Goal: Task Accomplishment & Management: Use online tool/utility

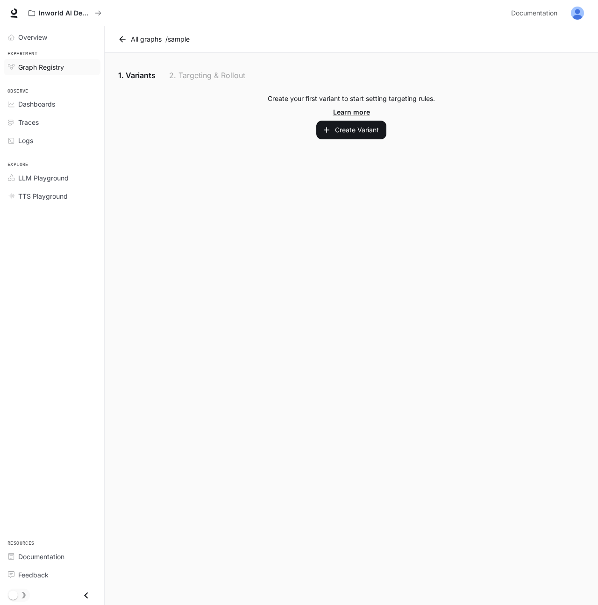
click at [25, 65] on span "Graph Registry" at bounding box center [41, 67] width 46 height 10
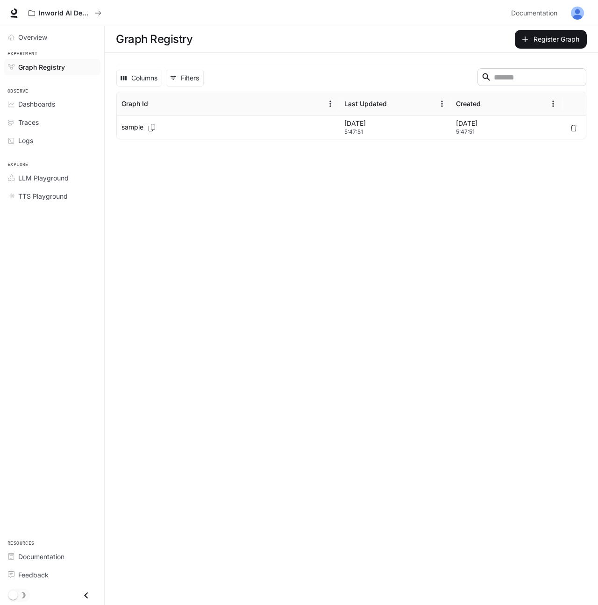
click at [178, 159] on main "Graph Registry Register Graph Columns 0 Filters ​ Graph Id Last Updated Created…" at bounding box center [351, 315] width 493 height 578
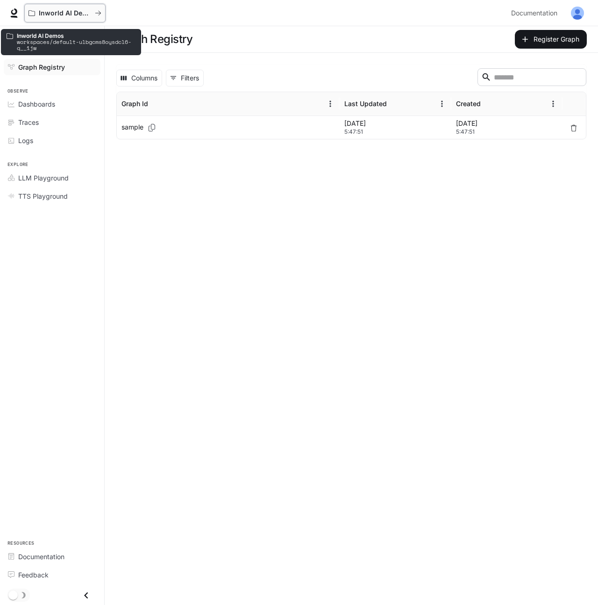
click at [85, 18] on button "Inworld AI Demos" at bounding box center [64, 13] width 81 height 19
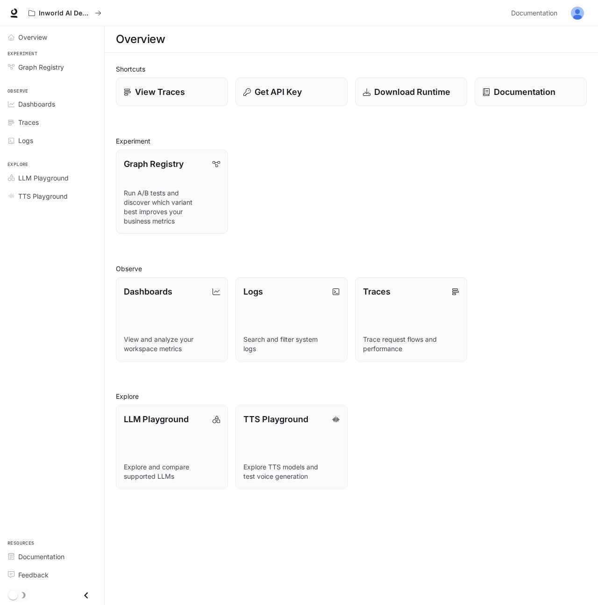
click at [335, 142] on div "Graph Registry Run A/B tests and discover which variant best improves your busi…" at bounding box center [347, 188] width 478 height 92
click at [274, 92] on p "Get API Key" at bounding box center [278, 91] width 48 height 13
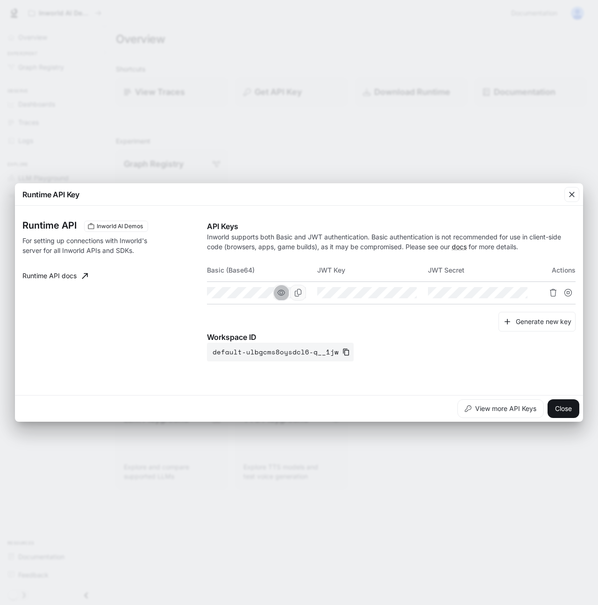
click at [285, 295] on icon "button" at bounding box center [281, 292] width 7 height 7
click at [388, 293] on icon "button" at bounding box center [391, 292] width 7 height 7
click at [497, 293] on button "button" at bounding box center [503, 293] width 16 height 16
click at [108, 230] on span "Inworld AI Demos" at bounding box center [120, 226] width 54 height 8
click at [112, 220] on div "These keys will apply to your current workspace only" at bounding box center [116, 206] width 142 height 29
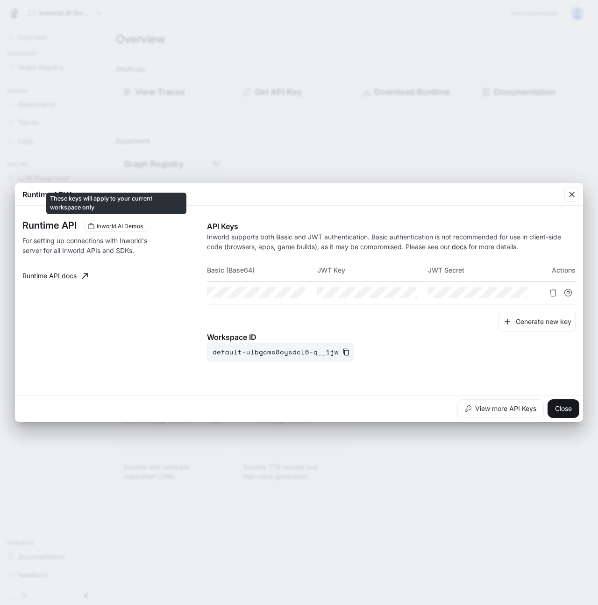
click at [108, 227] on span "Inworld AI Demos" at bounding box center [120, 226] width 54 height 8
click at [107, 228] on span "Inworld AI Demos" at bounding box center [120, 226] width 54 height 8
click at [144, 262] on div "Runtime API Inworld AI Demos For setting up connections with Inworld's server f…" at bounding box center [114, 291] width 185 height 141
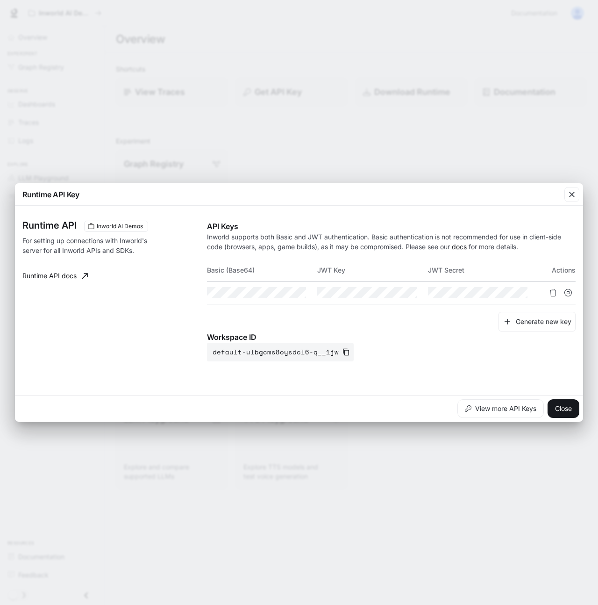
click at [370, 455] on div "Runtime API Key Runtime API Inworld AI Demos For setting up connections with In…" at bounding box center [299, 302] width 598 height 605
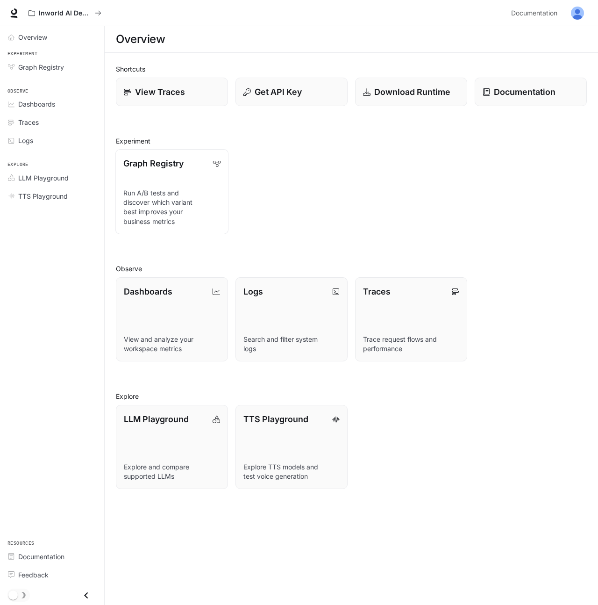
click at [149, 205] on p "Run A/B tests and discover which variant best improves your business metrics" at bounding box center [171, 207] width 97 height 38
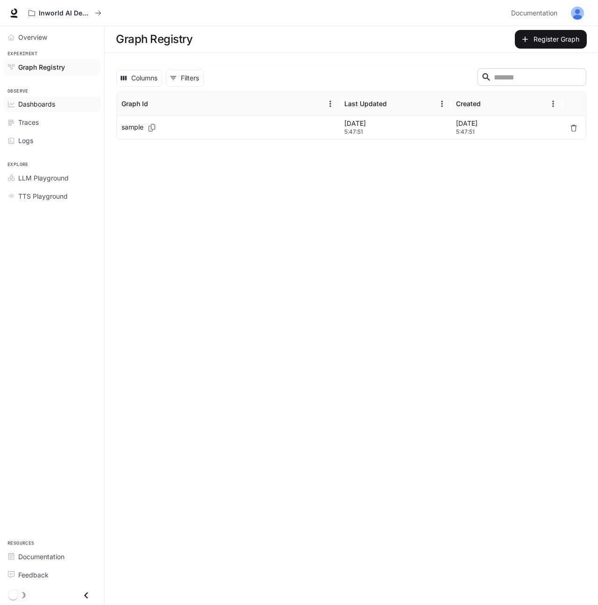
click at [44, 102] on span "Dashboards" at bounding box center [36, 104] width 37 height 10
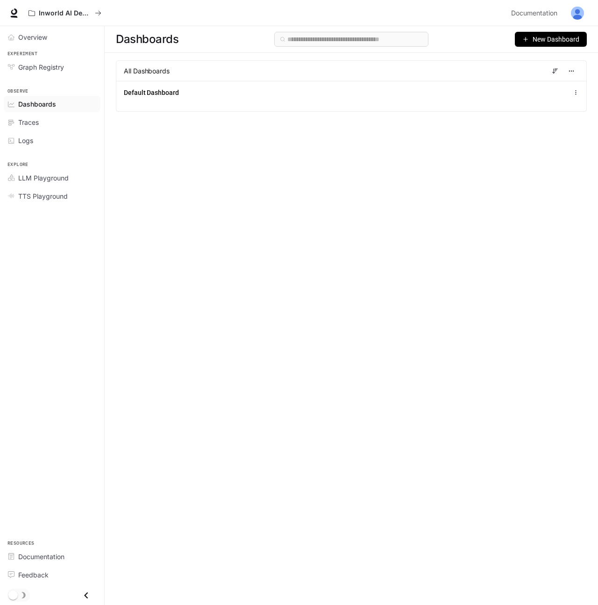
click at [533, 37] on span "New Dashboard" at bounding box center [556, 39] width 47 height 10
click at [205, 144] on div "Dashboards New Dashboard All Dashboards Default Dashboard" at bounding box center [351, 298] width 493 height 545
click at [53, 65] on span "Graph Registry" at bounding box center [41, 67] width 46 height 10
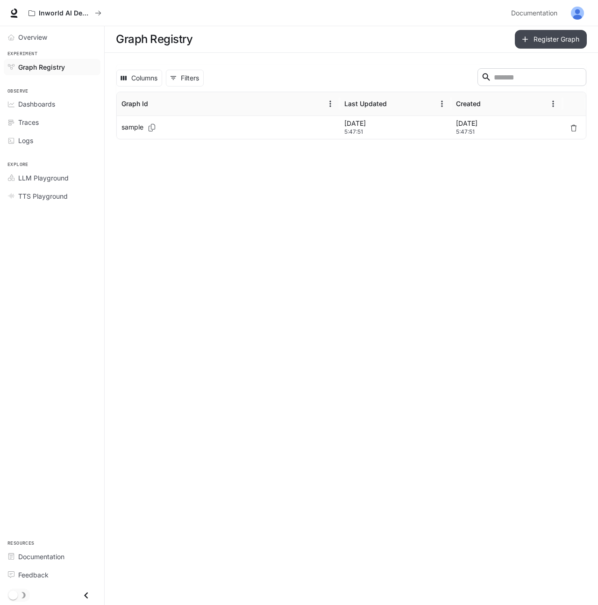
click at [546, 38] on button "Register Graph" at bounding box center [551, 39] width 72 height 19
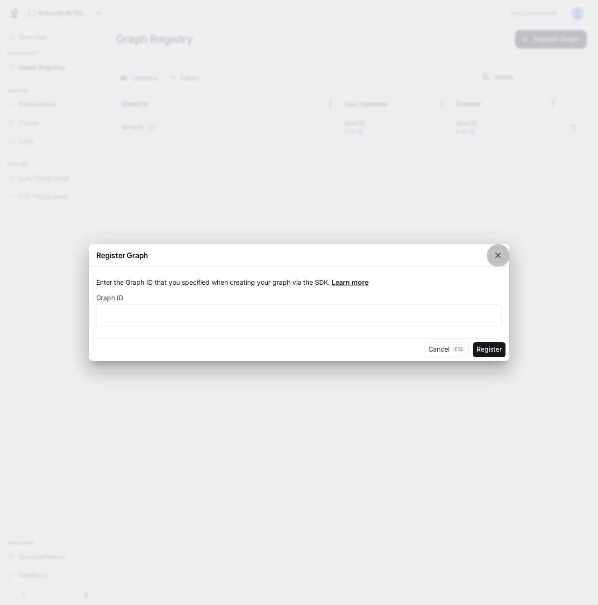
click at [498, 252] on icon "button" at bounding box center [497, 254] width 9 height 9
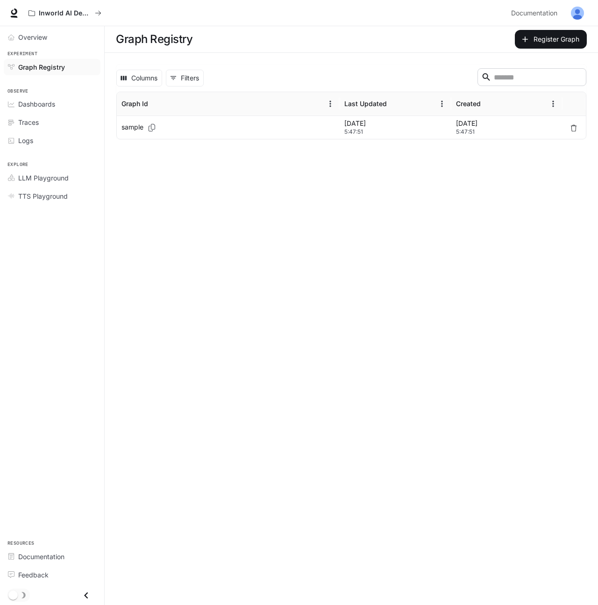
click at [301, 259] on main "Graph Registry Register Graph Columns 0 Filters ​ Graph Id Last Updated Created…" at bounding box center [351, 315] width 493 height 578
click at [129, 126] on p "sample" at bounding box center [132, 126] width 22 height 9
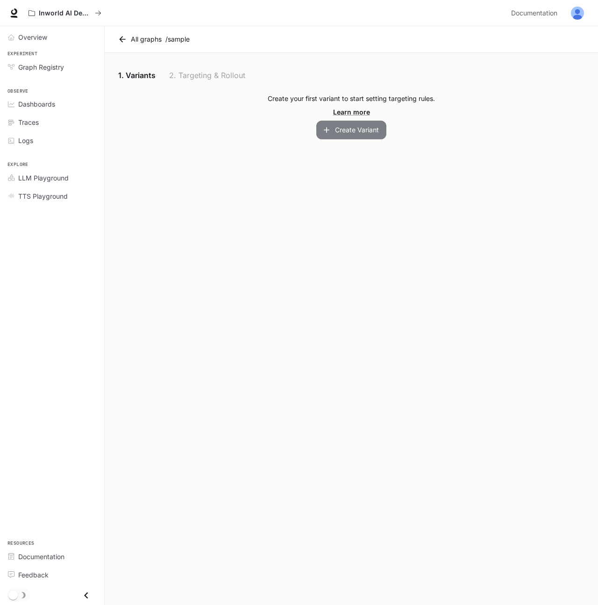
click at [353, 135] on button "Create Variant" at bounding box center [351, 130] width 70 height 19
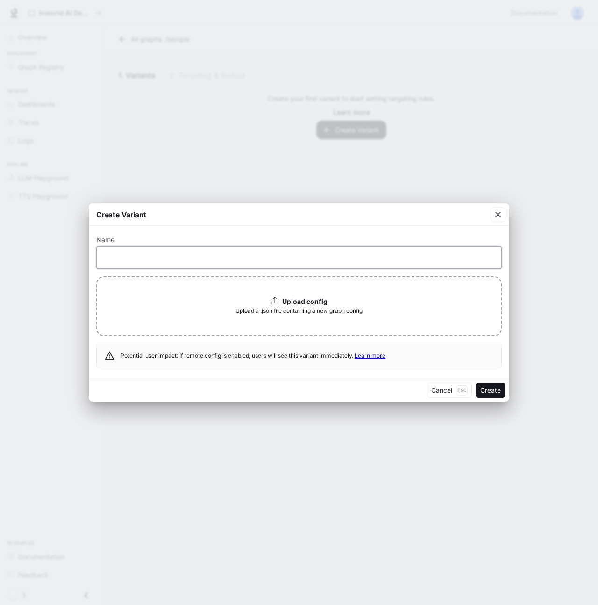
click at [153, 256] on input "text" at bounding box center [299, 257] width 405 height 9
paste input "**********"
type input "**********"
click at [491, 391] on button "Create" at bounding box center [491, 390] width 30 height 15
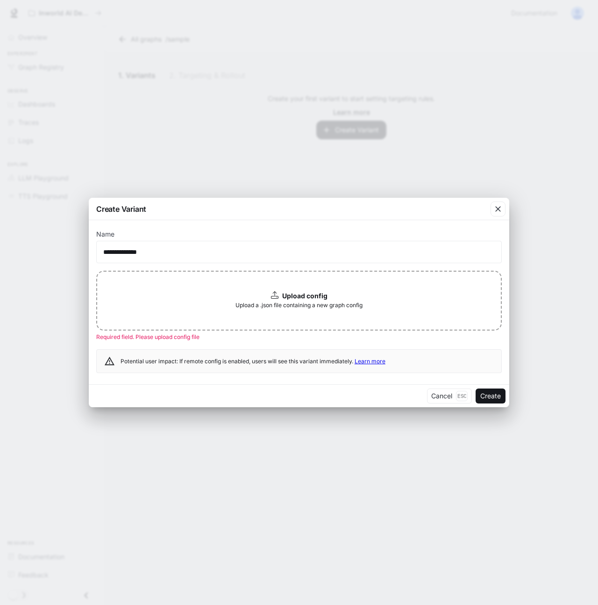
click at [182, 338] on span "Required field. Please upload config file" at bounding box center [147, 336] width 103 height 7
copy span "Required field. Please upload config file"
click at [290, 301] on span "Upload a .json file containing a new graph config" at bounding box center [298, 304] width 127 height 9
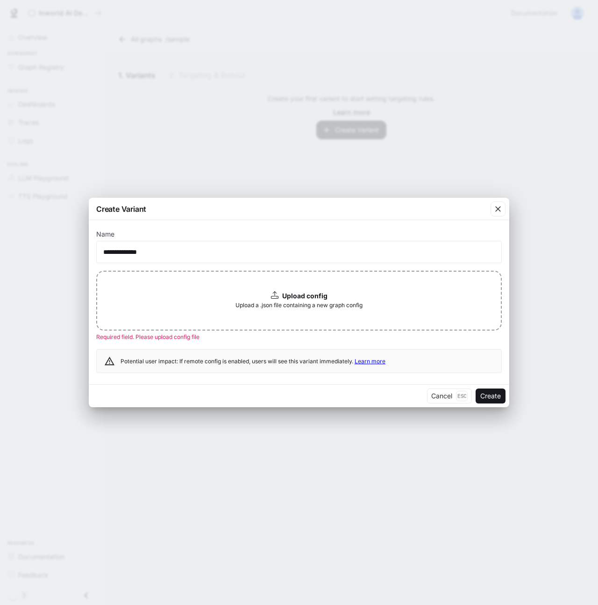
click at [289, 304] on span "Upload a .json file containing a new graph config" at bounding box center [298, 304] width 127 height 9
drag, startPoint x: 226, startPoint y: 305, endPoint x: 398, endPoint y: 306, distance: 172.4
click at [398, 306] on div "Upload config Upload a .json file containing a new graph config" at bounding box center [299, 300] width 406 height 60
copy span "Upload a .json file containing a new graph config"
click at [222, 353] on div "Potential user impact: If remote config is enabled, users will see this variant…" at bounding box center [253, 360] width 265 height 17
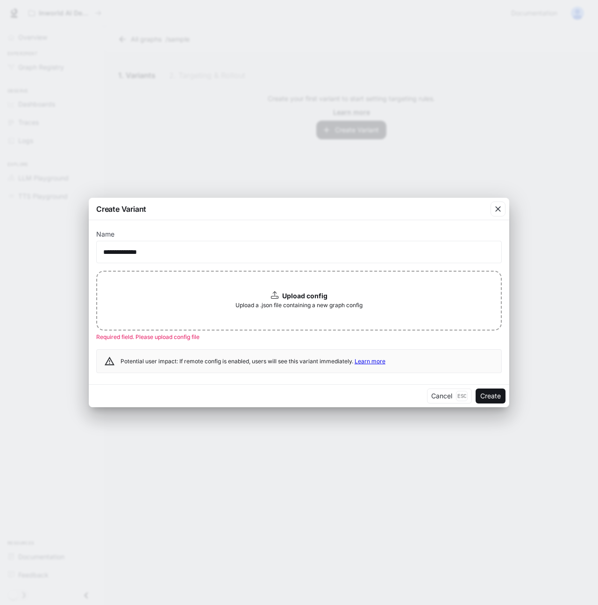
click at [178, 374] on div "**********" at bounding box center [299, 302] width 420 height 164
click at [295, 302] on font "新しいグラフ設定を含む.jsonファイルをアップロードします" at bounding box center [299, 304] width 152 height 7
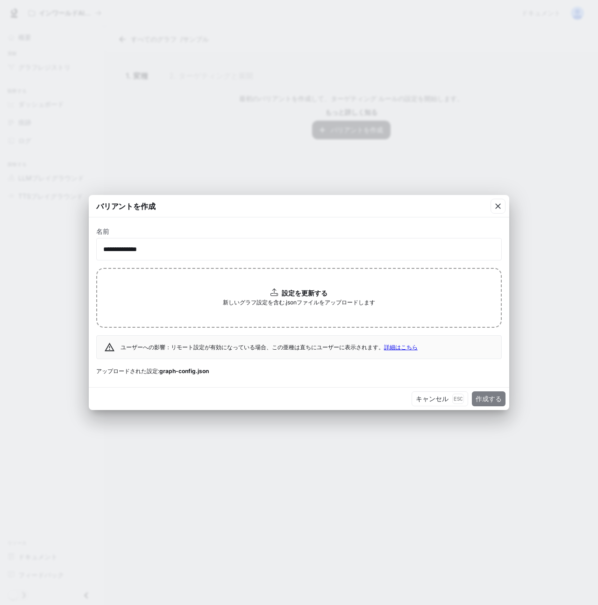
click at [484, 398] on font "作成する" at bounding box center [489, 398] width 26 height 8
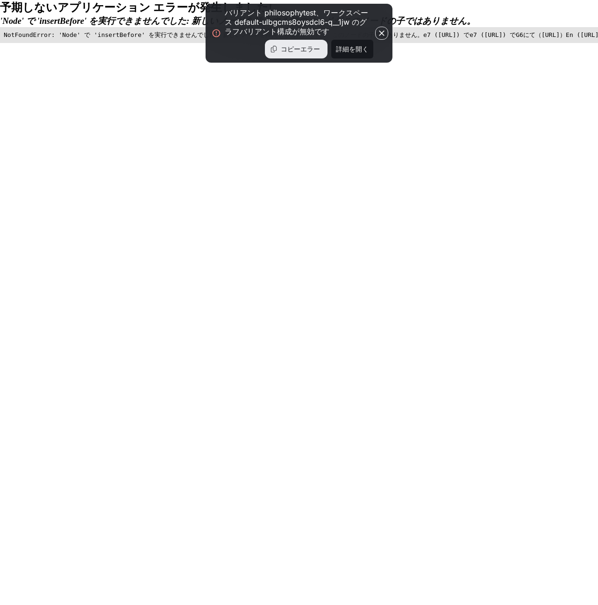
click at [379, 33] on icon "button" at bounding box center [381, 32] width 9 height 9
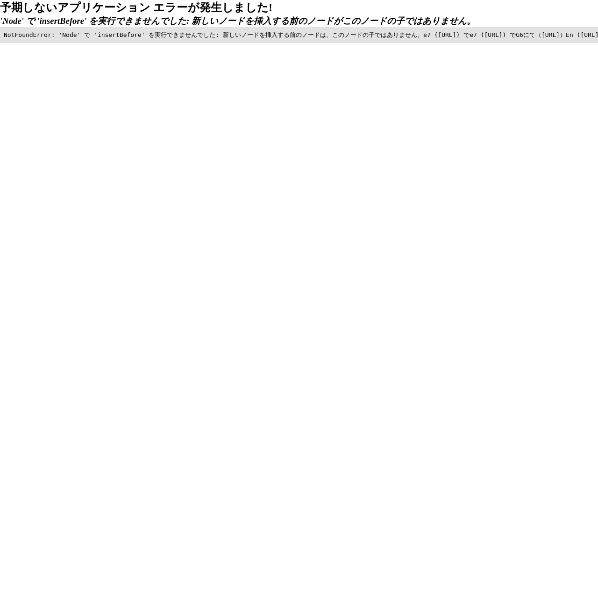
drag, startPoint x: 7, startPoint y: 9, endPoint x: 335, endPoint y: 339, distance: 465.1
click at [335, 43] on div "予期しないアプリケーション エラーが発生しました! 'Node' で 'insertBefore' を実行できませんでした: 新しいノードを挿入する前のノード…" at bounding box center [299, 21] width 598 height 43
copy div "loremipsumdo sitametcon! 'Adip' e 'seddoeIusmod' temporincid: utlaboreetdolorem…"
click at [410, 43] on html "予期しないアプリケーション エラーが発生しました! 'Node' で 'insertBefore' を実行できませんでした: 新しいノードを挿入する前のノード…" at bounding box center [299, 21] width 598 height 43
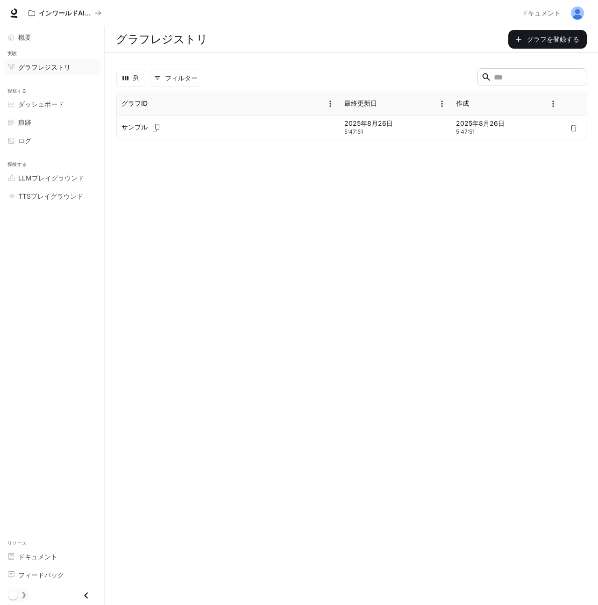
click at [143, 123] on font "サンプル" at bounding box center [134, 127] width 26 height 8
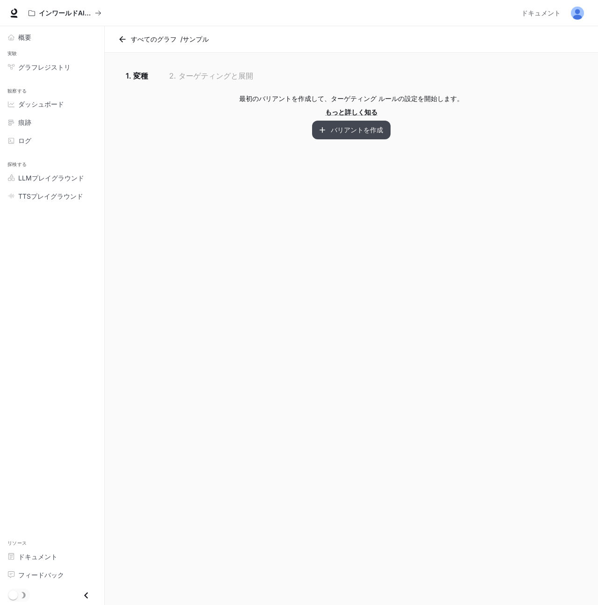
click at [330, 134] on button "バリアントを作成" at bounding box center [351, 130] width 78 height 19
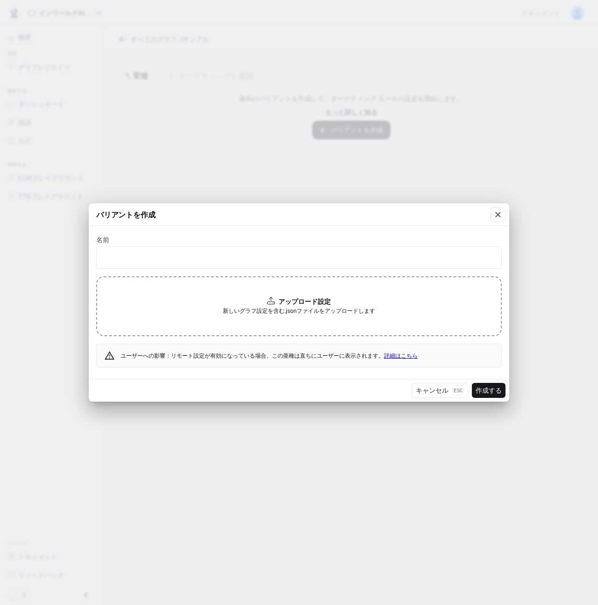
click at [429, 438] on div "バリアントを作成 名前 ​ アップロード設定 新しいグラフ設定を含む.jsonファイルをアップロードします ユーザーへの影響：リモート設定が有効になっている場…" at bounding box center [299, 302] width 598 height 605
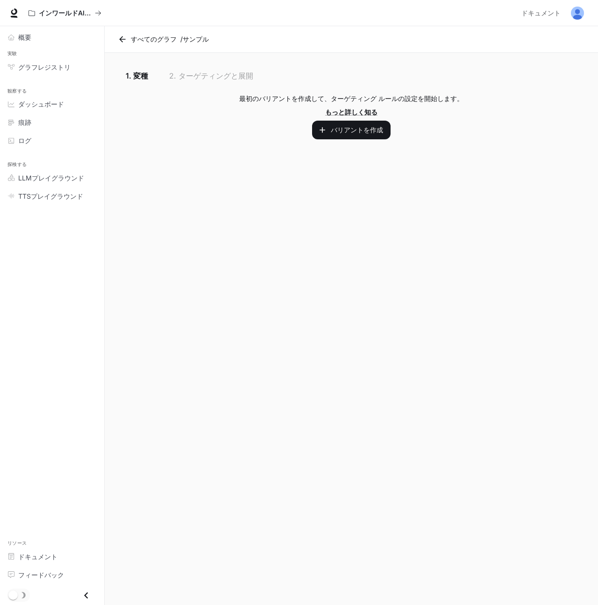
click at [181, 123] on div "最初のバリアントを作成して、ターゲティング ルールの設定を開始します。 もっと詳しく知る [PERSON_NAME]を作成" at bounding box center [351, 116] width 471 height 45
click at [355, 126] on font "バリアントを作成" at bounding box center [357, 130] width 52 height 8
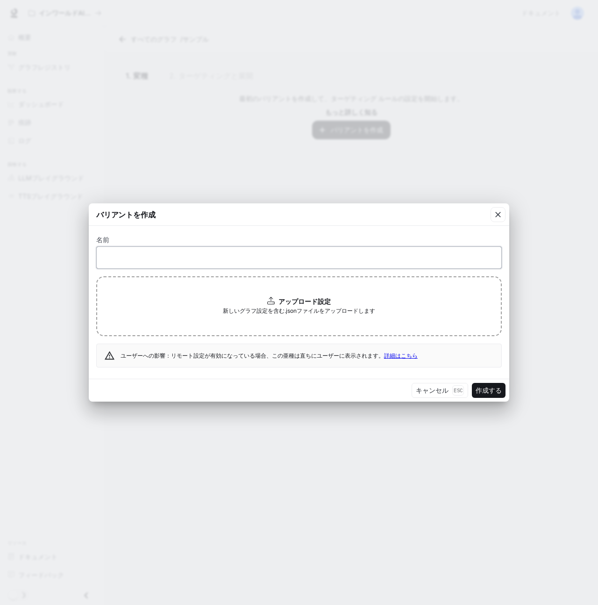
click at [170, 253] on input "text" at bounding box center [299, 257] width 405 height 9
paste input "**********"
type input "**********"
click at [229, 299] on div "アップロード設定 新しいグラフ設定を含む.jsonファイルをアップロードします" at bounding box center [299, 306] width 406 height 60
click at [281, 304] on font "アップロード設定" at bounding box center [304, 301] width 52 height 8
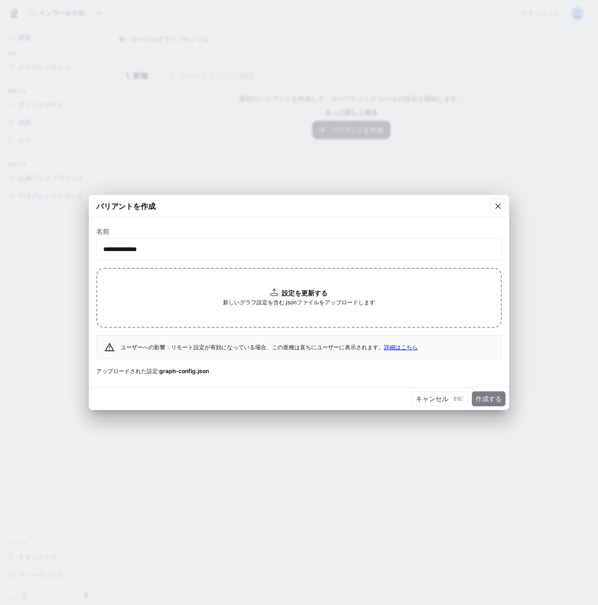
click at [484, 395] on font "作成する" at bounding box center [489, 398] width 26 height 8
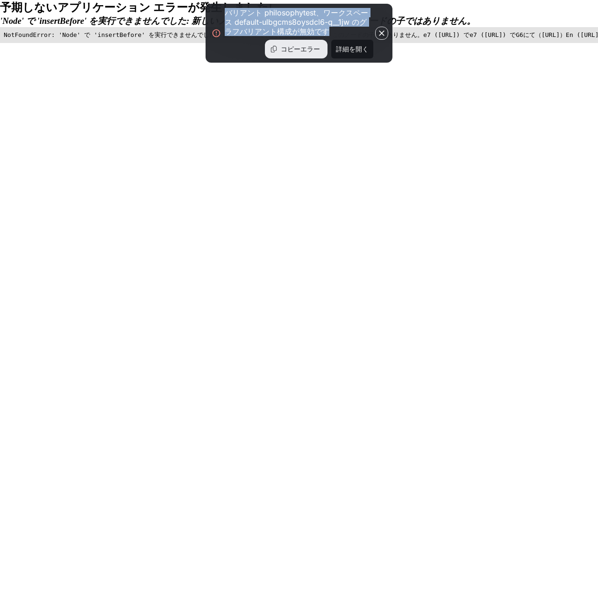
drag, startPoint x: 334, startPoint y: 31, endPoint x: 224, endPoint y: 12, distance: 111.4
click at [224, 12] on div "バリアント philosophytest、ワークスペース default-ulbgcms8oysdcl6-q__1jw のグラフバリアント構成が無効です コピ…" at bounding box center [299, 33] width 187 height 59
click at [288, 50] on font "コピーエラー" at bounding box center [300, 49] width 39 height 8
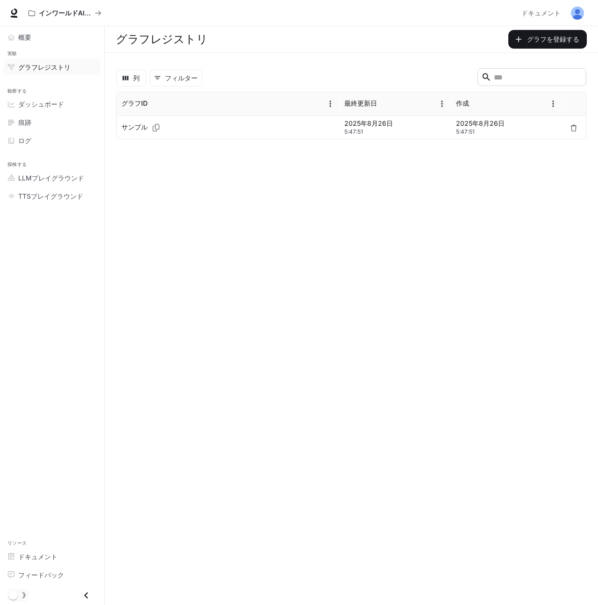
click at [137, 128] on font "サンプル" at bounding box center [134, 127] width 26 height 8
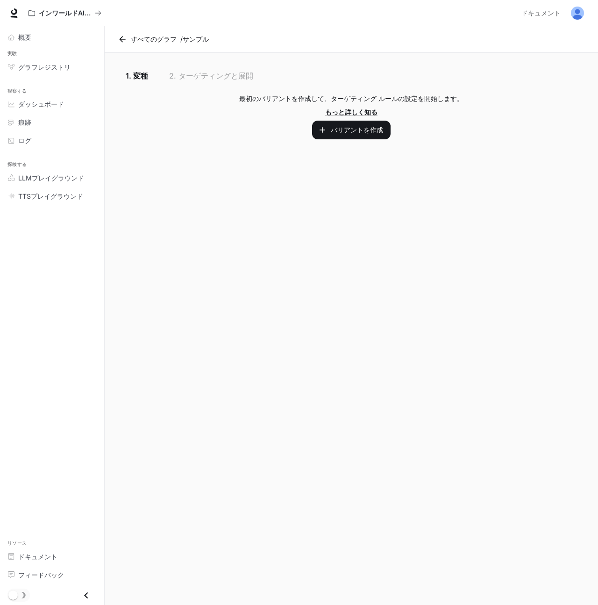
click at [441, 270] on main "すべてのグラフ / サンプル 1. 変種 2. ターゲティングと展開 最初のバリアントを作成して、ターゲティング ルールの設定を開始します。 もっと詳しく知る…" at bounding box center [351, 315] width 493 height 578
click at [349, 130] on font "バリアントを作成" at bounding box center [357, 130] width 52 height 8
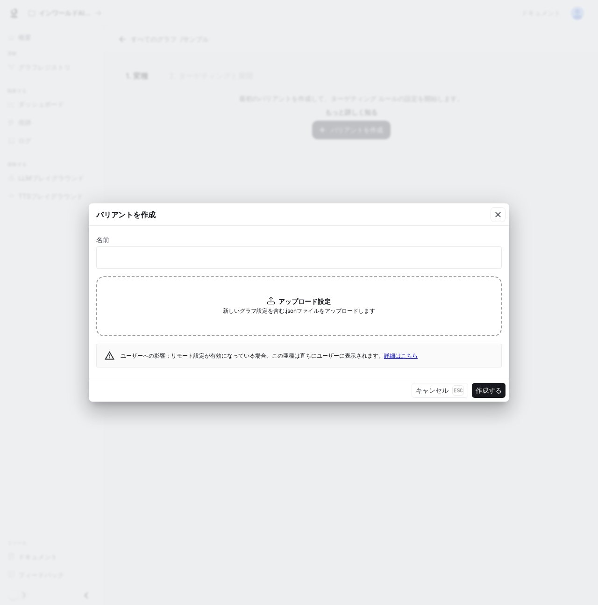
click at [391, 354] on font "詳細はこちら" at bounding box center [401, 355] width 34 height 7
click at [372, 326] on div "アップロード設定 新しいグラフ設定を含む.jsonファイルをアップロードします" at bounding box center [299, 306] width 406 height 60
click at [192, 253] on input "text" at bounding box center [299, 257] width 405 height 9
paste input "**********"
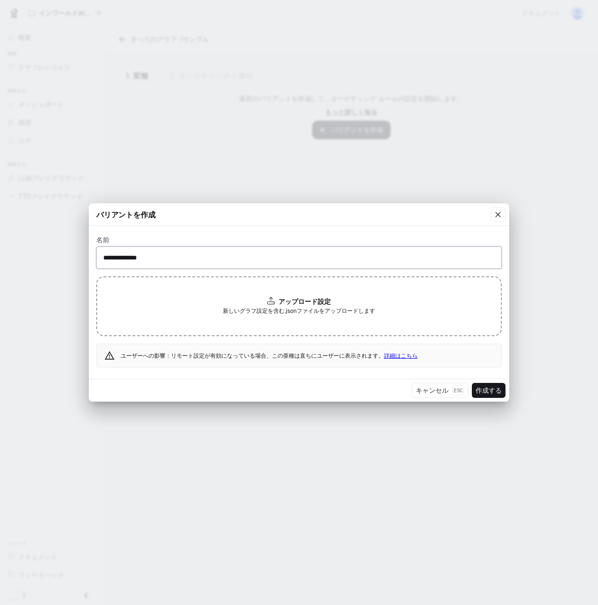
type input "**********"
click at [256, 310] on font "新しいグラフ設定を含む.jsonファイルをアップロードします" at bounding box center [299, 310] width 152 height 7
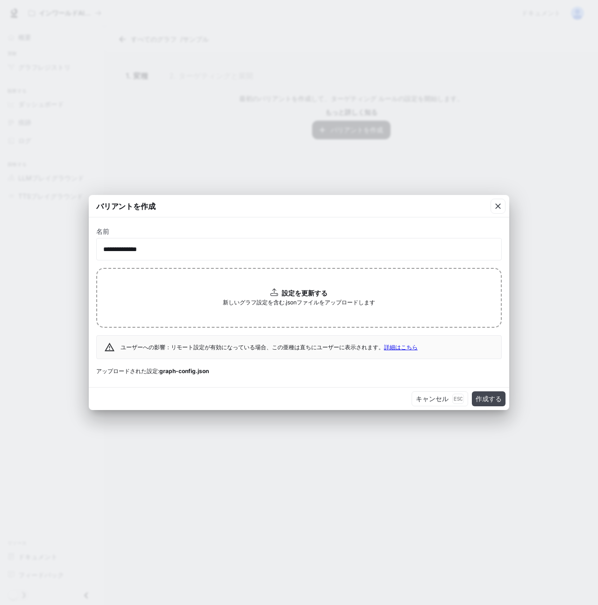
click at [488, 394] on font "作成する" at bounding box center [489, 398] width 26 height 8
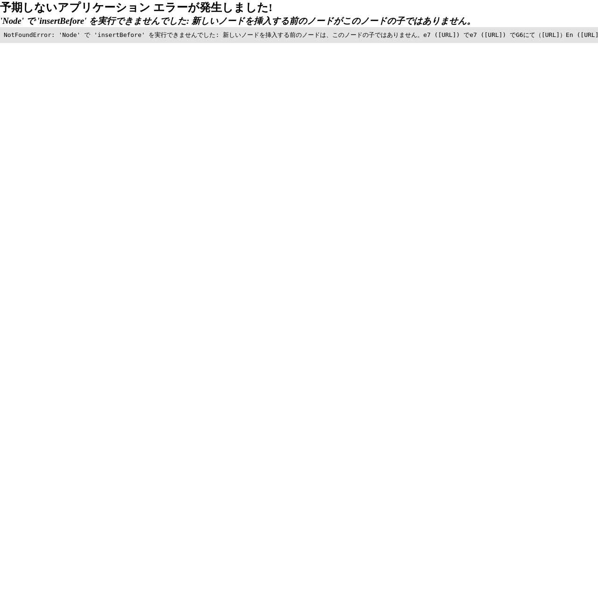
click at [333, 43] on pre "NotFoundError: 'Node' で 'insertBefore' を実行できませんでした: 新しいノードを挿入する前のノードは、このノードの子では…" at bounding box center [299, 35] width 598 height 16
click at [16, 11] on font "予期しないアプリケーション エラーが発生しました!" at bounding box center [136, 7] width 272 height 12
drag, startPoint x: 2, startPoint y: 5, endPoint x: 544, endPoint y: 460, distance: 708.0
click at [543, 43] on html "予期しないアプリケーション エラーが発生しました! 'Node' で 'insertBefore' を実行できませんでした: 新しいノードを挿入する前のノード…" at bounding box center [299, 21] width 598 height 43
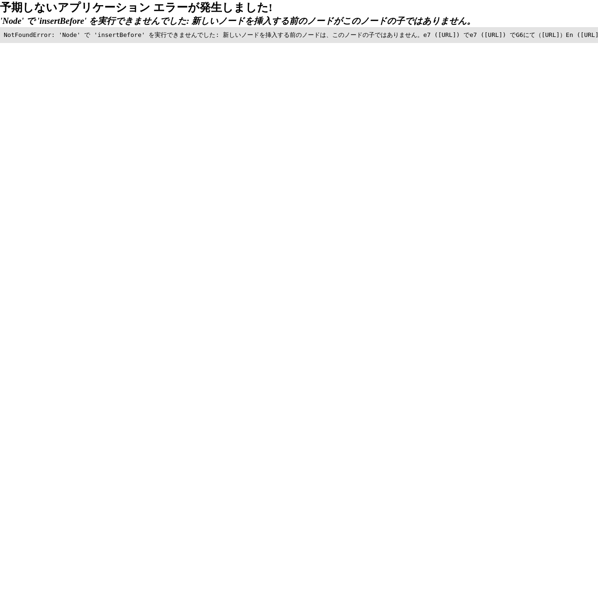
copy div "loremipsumdol sitametcon! 'Adip' e 'seddoeIusmod' temporincid: utlaboreetdolore…"
drag, startPoint x: 395, startPoint y: 285, endPoint x: 80, endPoint y: 400, distance: 335.0
click at [80, 43] on html "予期しないアプリケーション エラーが発生しました! 'Node' で 'insertBefore' を実行できませんでした: 新しいノードを挿入する前のノード…" at bounding box center [299, 21] width 598 height 43
click at [243, 43] on html "予期しないアプリケーション エラーが発生しました! 'Node' で 'insertBefore' を実行できませんでした: 新しいノードを挿入する前のノード…" at bounding box center [299, 21] width 598 height 43
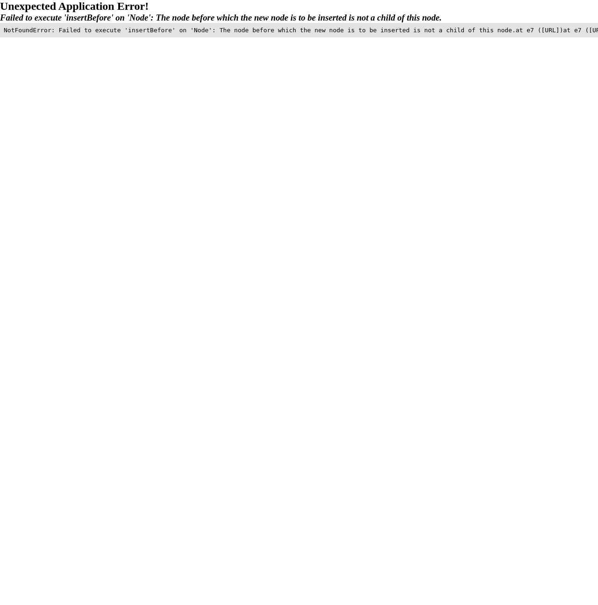
click at [267, 37] on html "Unexpected Application Error! Failed to execute 'insertBefore' on 'Node': The n…" at bounding box center [299, 18] width 598 height 37
drag, startPoint x: 299, startPoint y: 338, endPoint x: 3, endPoint y: 7, distance: 443.7
click at [3, 7] on div "Unexpected Application Error! Failed to execute 'insertBefore' on 'Node': The n…" at bounding box center [299, 18] width 598 height 37
copy div "Unexpected Application Error! Failed to execute 'insertBefore' on 'Node': The n…"
click at [236, 37] on html "Unexpected Application Error! Failed to execute 'insertBefore' on 'Node': The n…" at bounding box center [299, 18] width 598 height 37
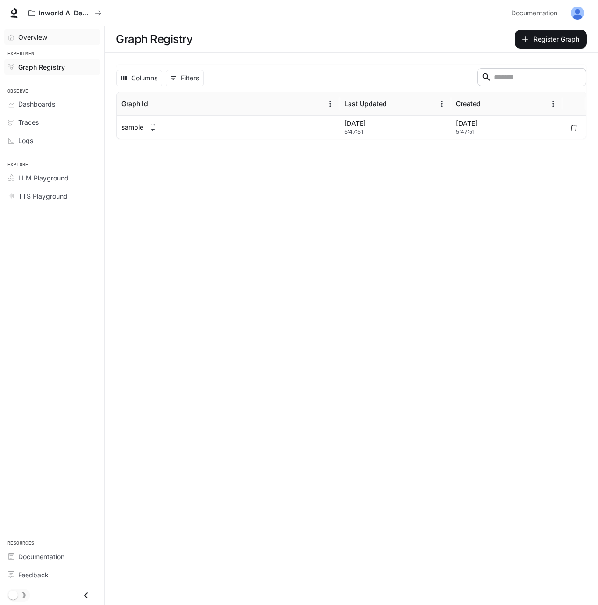
click at [52, 36] on div "Overview" at bounding box center [57, 37] width 78 height 10
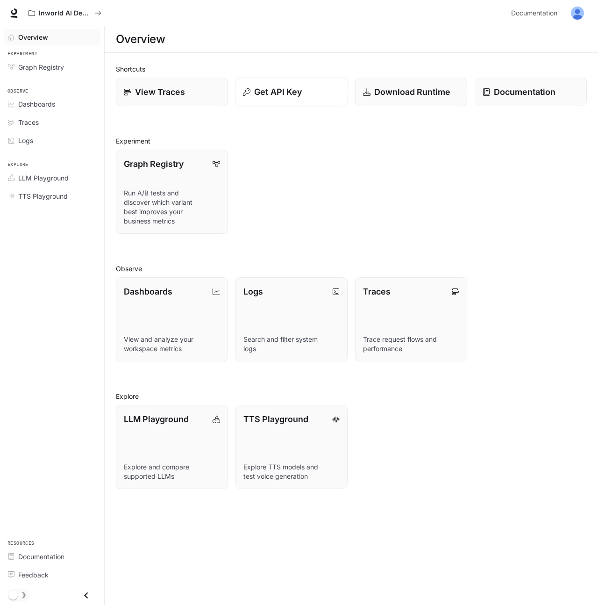
click at [291, 98] on button "Get API Key" at bounding box center [291, 92] width 113 height 29
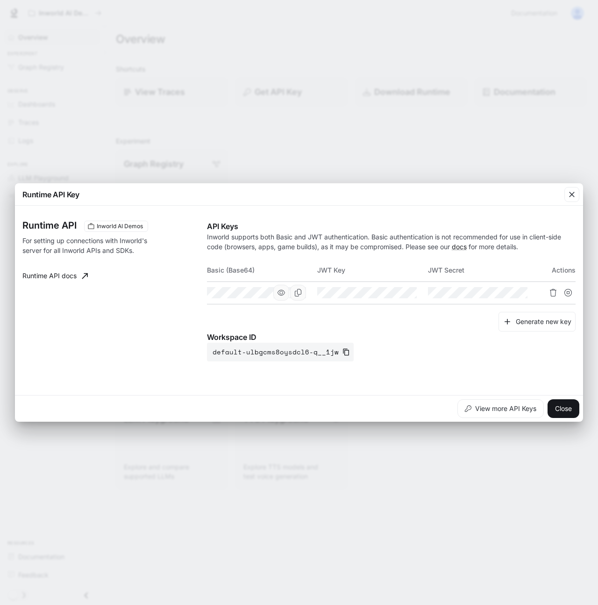
click at [284, 295] on icon "button" at bounding box center [281, 292] width 7 height 7
click at [303, 295] on button "Copy Basic (Base64)" at bounding box center [298, 293] width 16 height 16
click at [575, 195] on icon "button" at bounding box center [571, 194] width 9 height 9
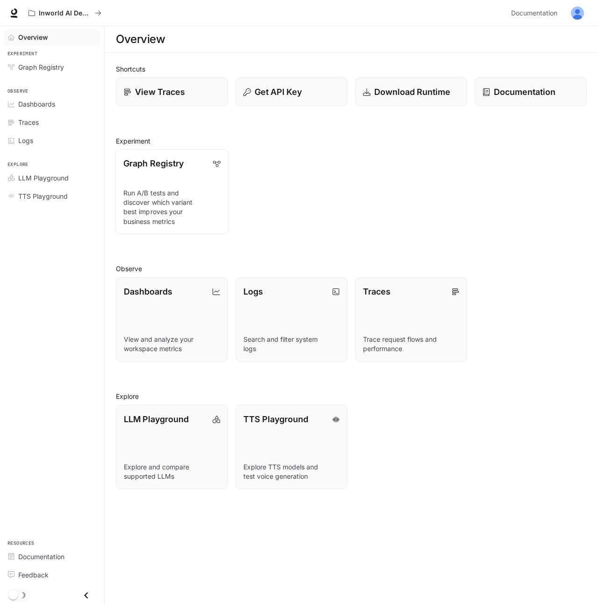
click at [185, 167] on div "Graph Registry" at bounding box center [171, 163] width 97 height 13
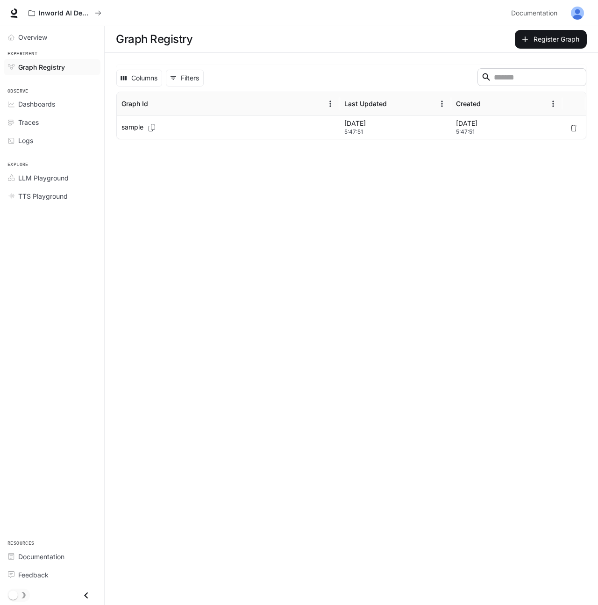
click at [130, 128] on p "sample" at bounding box center [132, 126] width 22 height 9
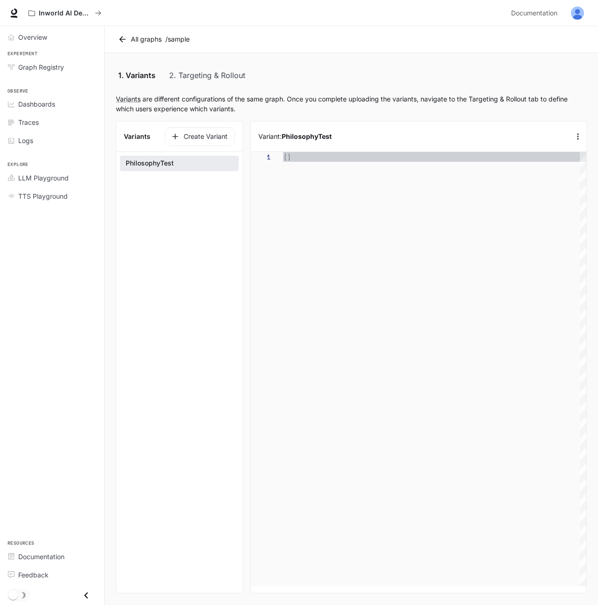
scroll to position [98, 0]
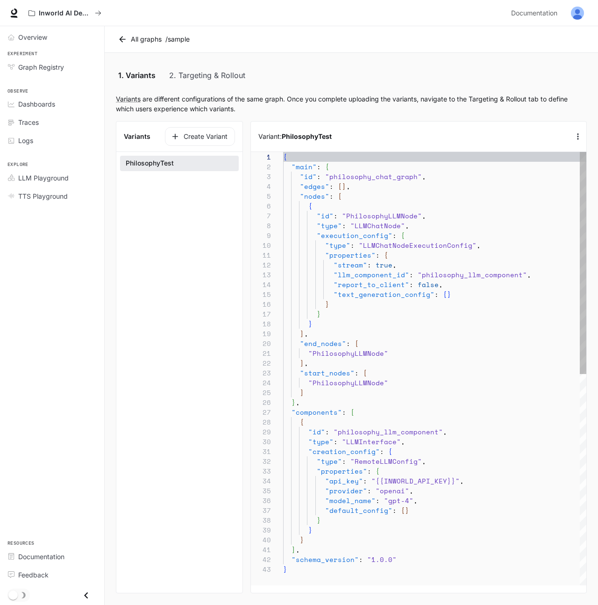
type textarea "**********"
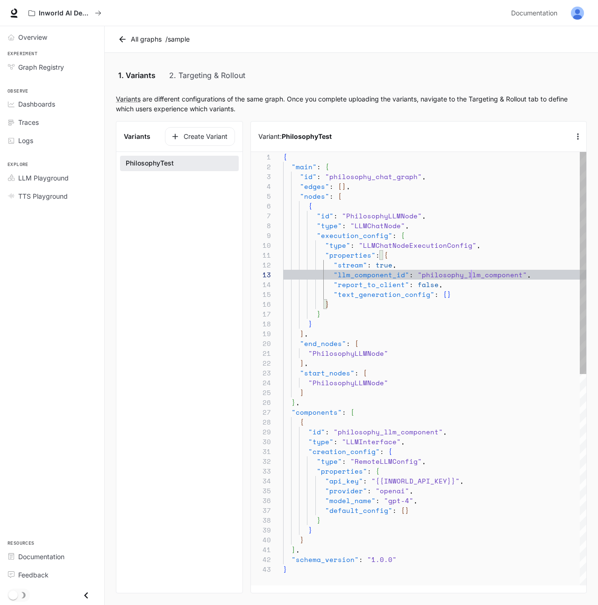
click at [473, 272] on div "] } , "components" : [ { "id" : "philosophy_llm_component" , "type" : "LLMInter…" at bounding box center [434, 574] width 303 height 845
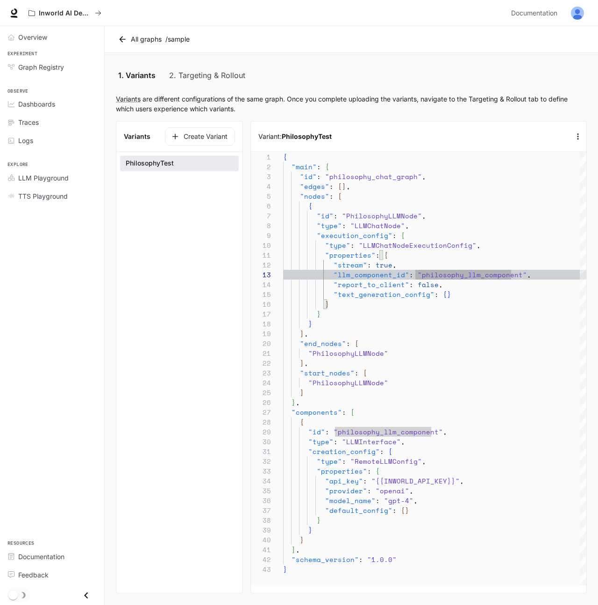
click at [298, 100] on p "Variants are different configurations of the same graph. Once you complete uplo…" at bounding box center [351, 104] width 471 height 20
click at [340, 114] on div "Variants are different configurations of the same graph. Once you complete uplo…" at bounding box center [351, 343] width 471 height 499
click at [393, 275] on div "] } , "components" : [ { "id" : "philosophy_llm_component" , "type" : "LLMInter…" at bounding box center [434, 574] width 303 height 845
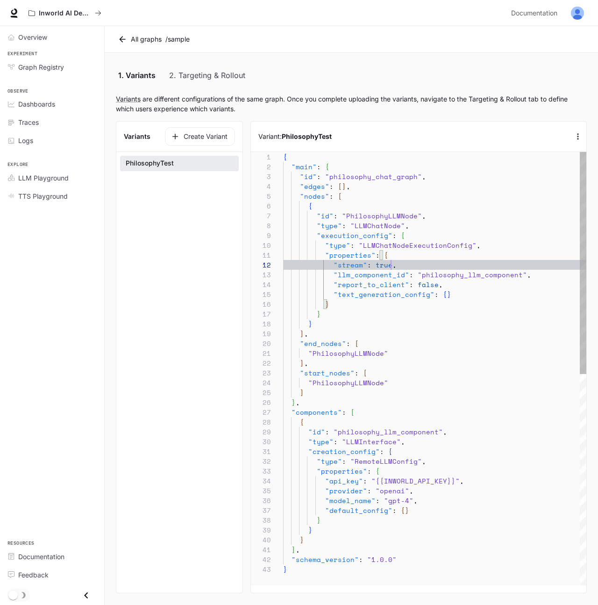
click at [419, 263] on div "] } , "components" : [ { "id" : "philosophy_llm_component" , "type" : "LLMInter…" at bounding box center [434, 574] width 303 height 845
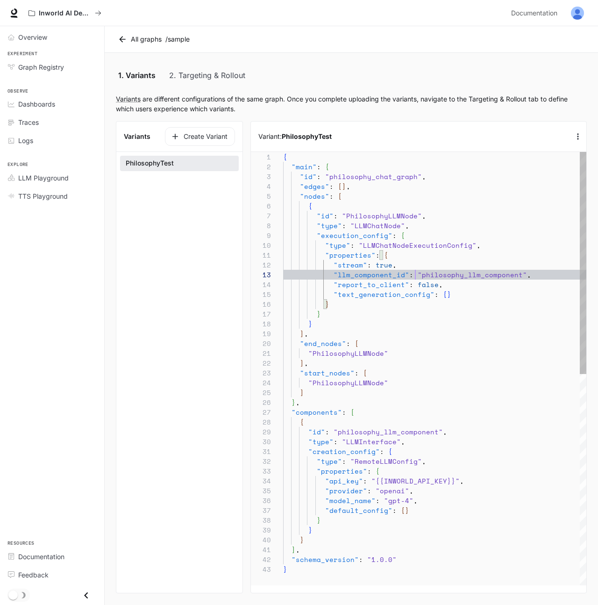
click at [414, 271] on div "] } , "components" : [ { "id" : "philosophy_llm_component" , "type" : "LLMInter…" at bounding box center [434, 574] width 303 height 845
click at [358, 325] on div "] } , "components" : [ { "id" : "philosophy_llm_component" , "type" : "LLMInter…" at bounding box center [434, 574] width 303 height 845
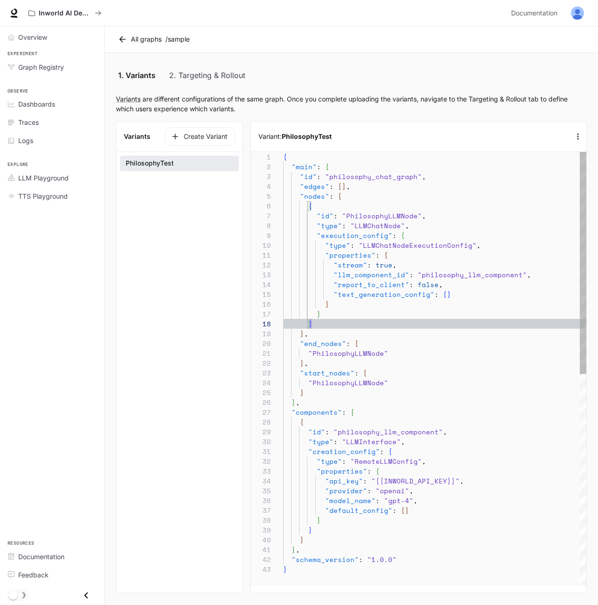
scroll to position [49, 44]
click at [349, 305] on div "] } , "components" : [ { "id" : "philosophy_llm_component" , "type" : "LLMInter…" at bounding box center [434, 574] width 303 height 845
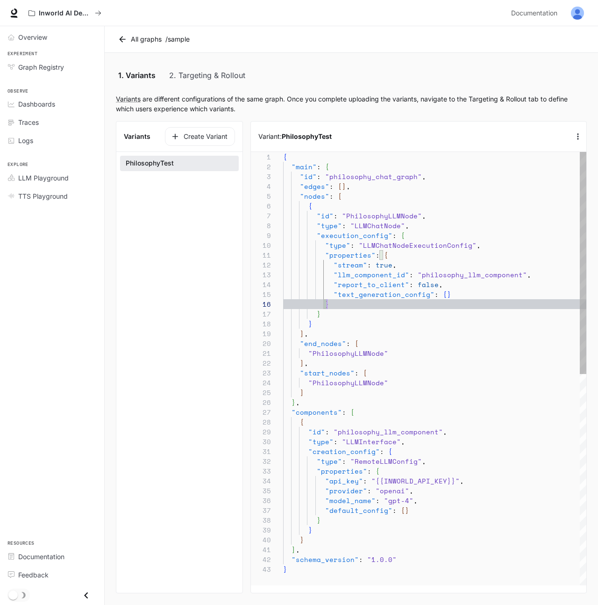
click at [349, 305] on div "] } , "components" : [ { "id" : "philosophy_llm_component" , "type" : "LLMInter…" at bounding box center [434, 574] width 303 height 845
click at [204, 139] on button "Create Variant" at bounding box center [200, 136] width 70 height 19
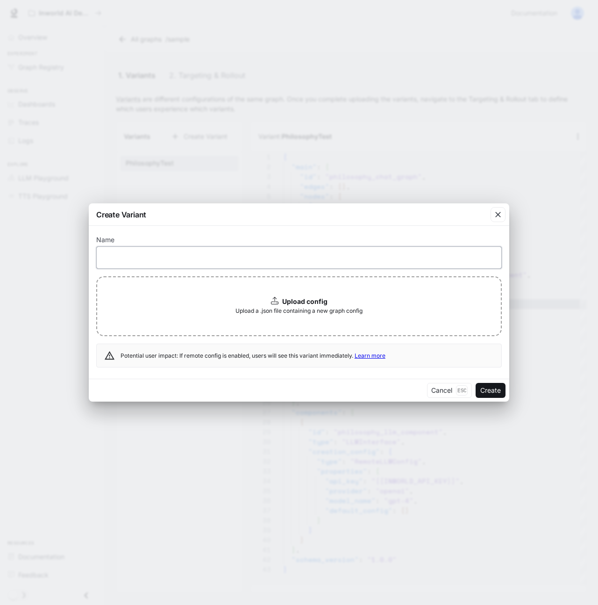
click at [179, 262] on div "​" at bounding box center [299, 257] width 406 height 22
paste input "**********"
type input "**********"
click at [245, 293] on div "Upload config Upload a .json file containing a new graph config" at bounding box center [299, 306] width 406 height 60
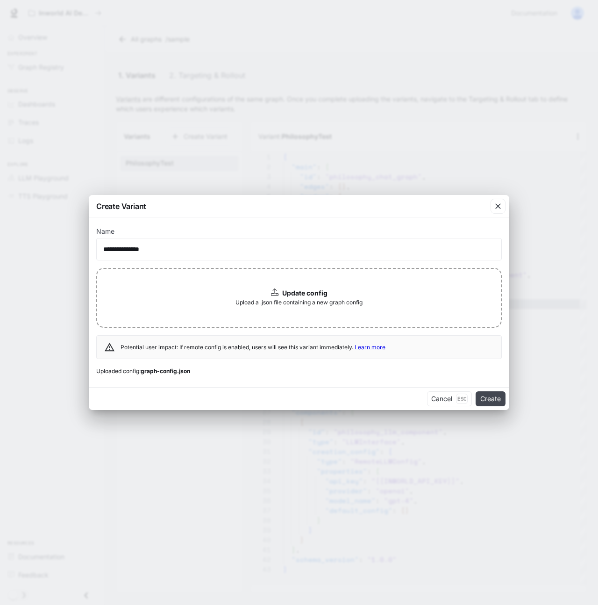
click at [484, 397] on button "Create" at bounding box center [491, 398] width 30 height 15
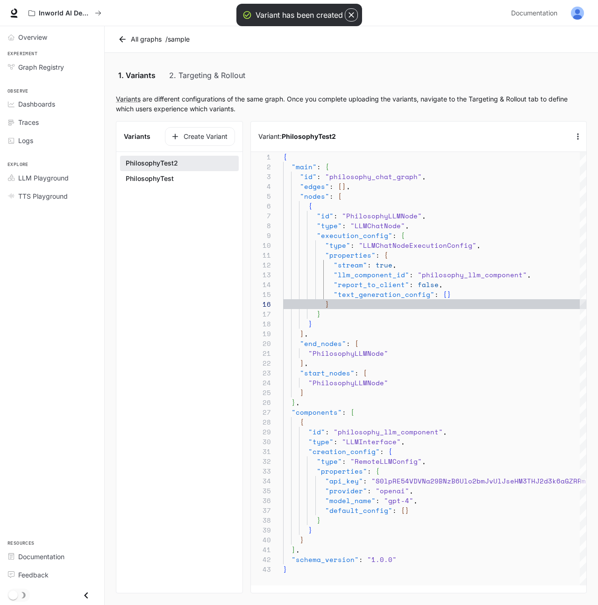
click at [160, 214] on section "Variants Create Variant PhilosophyTest2 PhilosophyTest" at bounding box center [179, 357] width 127 height 472
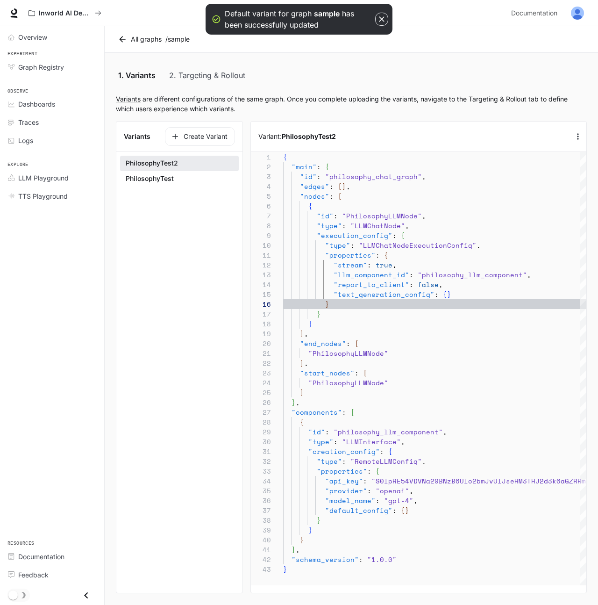
click at [174, 274] on section "Variants Create Variant PhilosophyTest2 PhilosophyTest" at bounding box center [179, 357] width 127 height 472
click at [171, 178] on button "PhilosophyTest" at bounding box center [179, 179] width 119 height 16
click at [158, 180] on button "PhilosophyTest" at bounding box center [179, 179] width 119 height 16
click at [158, 179] on button "PhilosophyTest" at bounding box center [179, 179] width 119 height 16
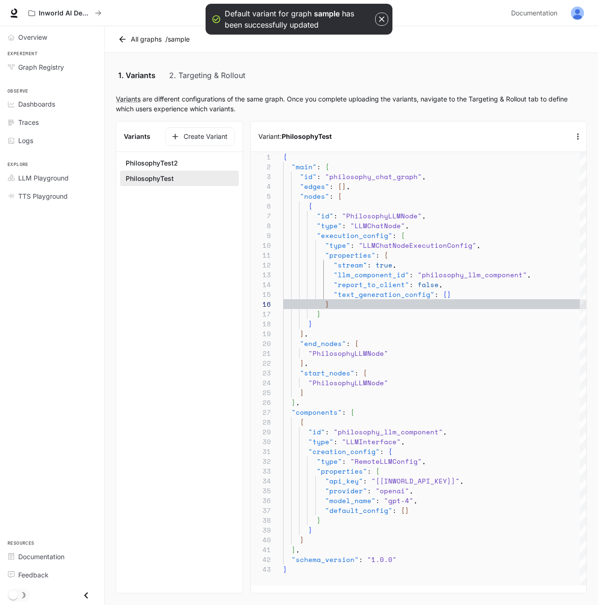
click at [158, 179] on button "PhilosophyTest" at bounding box center [179, 179] width 119 height 16
click at [578, 142] on button "button" at bounding box center [577, 136] width 17 height 17
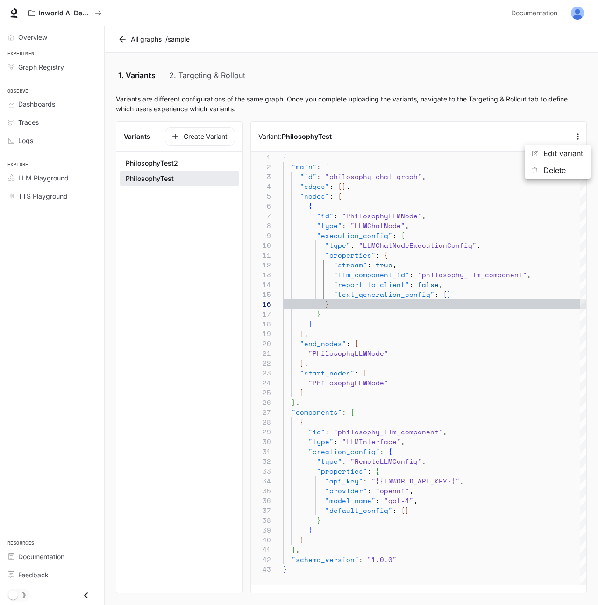
click at [548, 155] on p "Edit variant" at bounding box center [563, 153] width 40 height 11
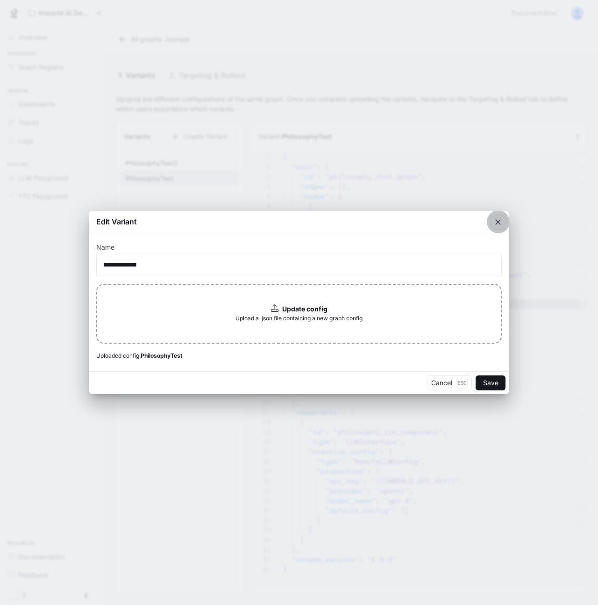
click at [500, 229] on button "button" at bounding box center [498, 222] width 22 height 22
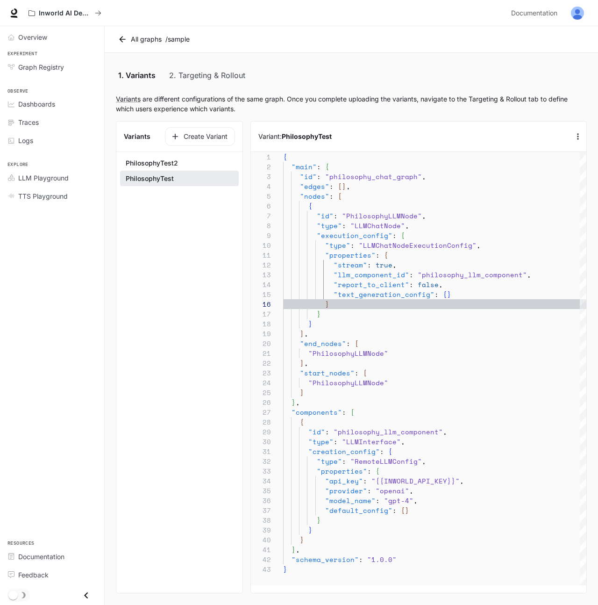
click at [579, 142] on button "button" at bounding box center [577, 136] width 17 height 17
click at [572, 155] on p "Edit variant" at bounding box center [563, 153] width 40 height 11
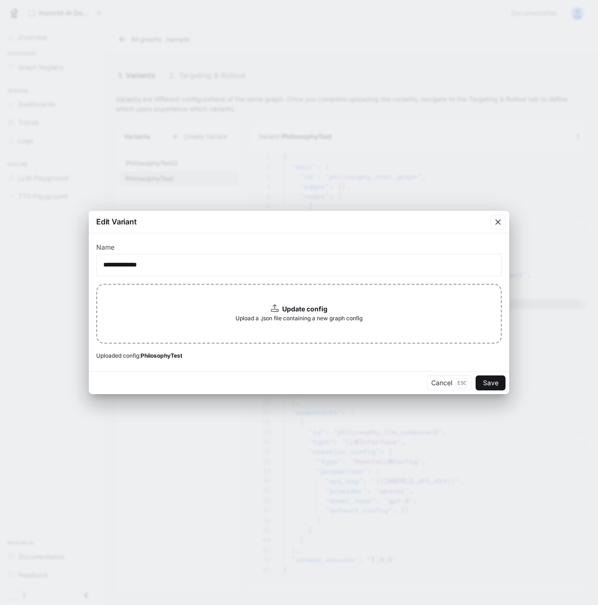
click at [284, 316] on span "Upload a .json file containing a new graph config" at bounding box center [298, 317] width 127 height 9
click at [482, 379] on button "Save" at bounding box center [491, 382] width 30 height 15
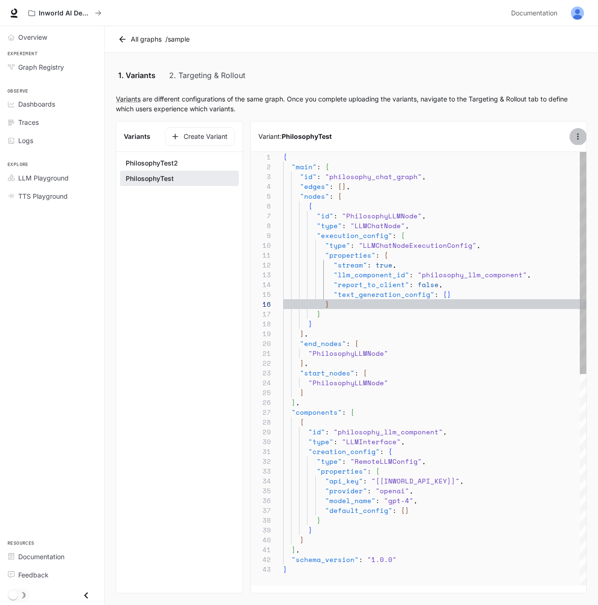
type textarea "**********"
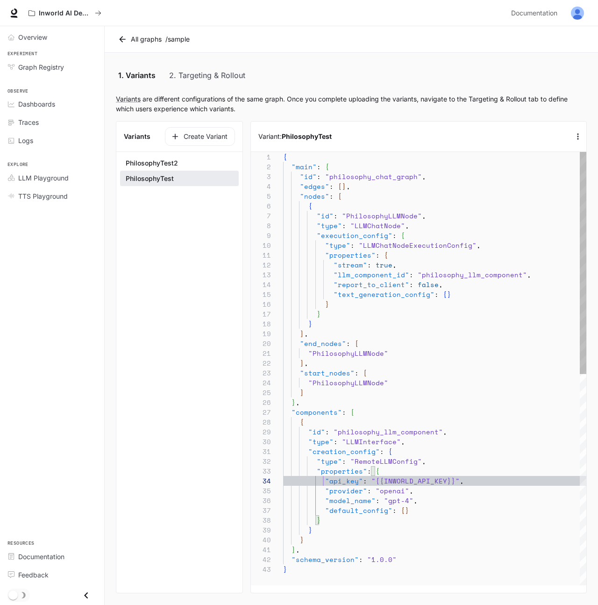
scroll to position [29, 171]
drag, startPoint x: 324, startPoint y: 481, endPoint x: 498, endPoint y: 482, distance: 174.7
click at [498, 482] on div "] } , "components" : [ { "id" : "philosophy_llm_component" , "type" : "LLMInter…" at bounding box center [434, 574] width 303 height 845
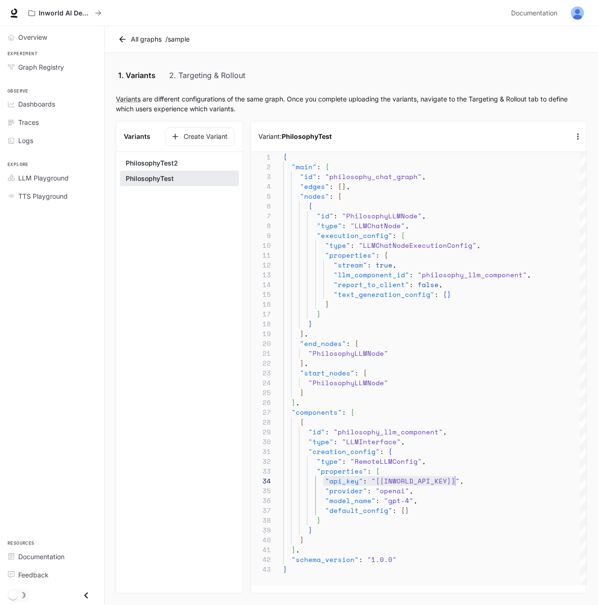
click at [122, 38] on icon at bounding box center [122, 39] width 9 height 9
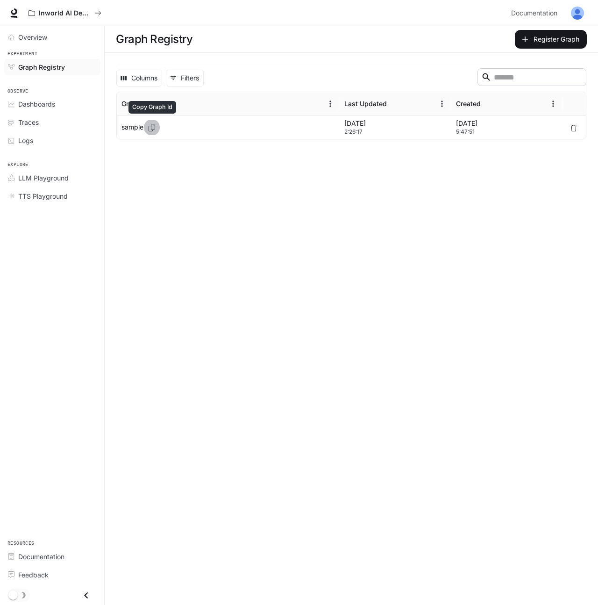
click at [155, 128] on icon "Copy Graph Id" at bounding box center [151, 127] width 9 height 7
click at [206, 210] on main "Graph Registry Register Graph Columns 0 Filters ​ Graph Id Last Updated Created…" at bounding box center [351, 315] width 493 height 578
click at [542, 42] on button "Register Graph" at bounding box center [551, 39] width 72 height 19
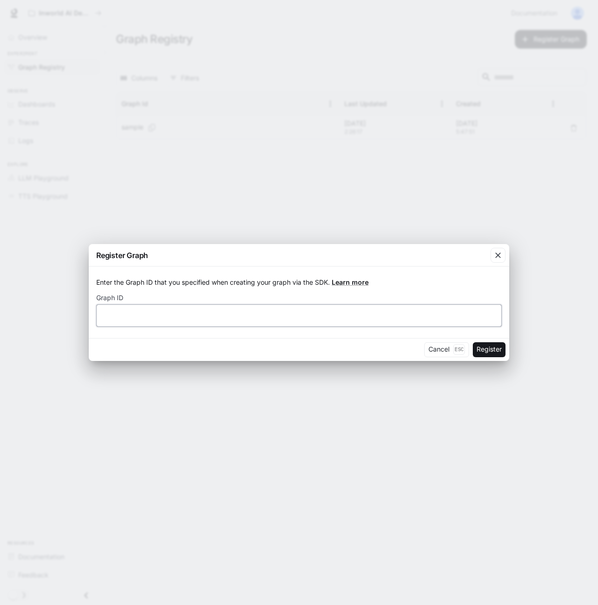
click at [167, 310] on input "text" at bounding box center [299, 314] width 405 height 9
paste input "**********"
type input "**********"
click at [483, 347] on button "Register" at bounding box center [489, 349] width 33 height 15
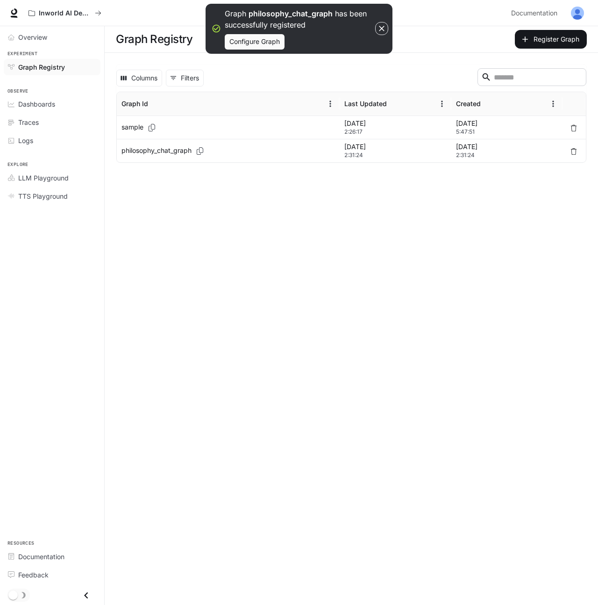
click at [163, 153] on p "philosophy_chat_graph" at bounding box center [156, 150] width 70 height 9
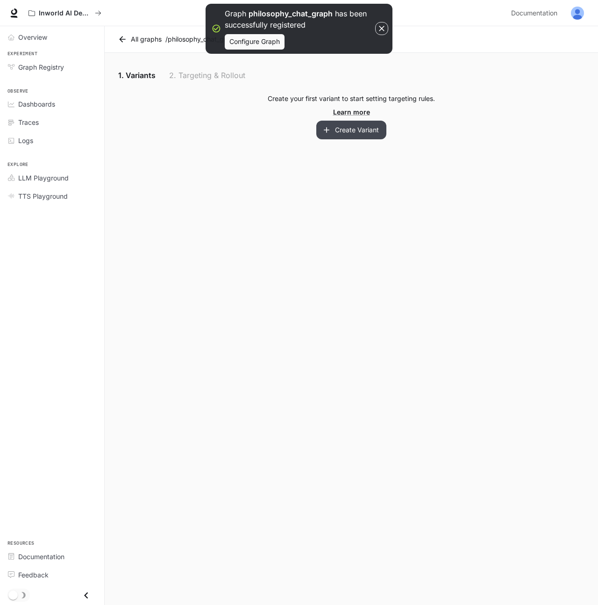
click at [348, 127] on button "Create Variant" at bounding box center [351, 130] width 70 height 19
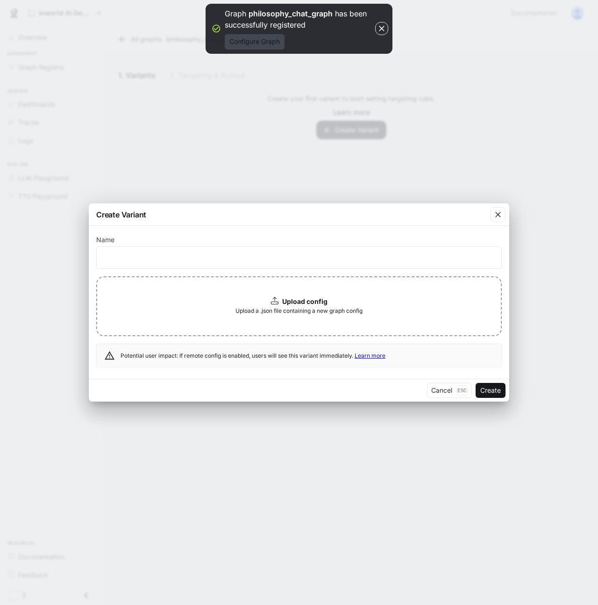
click at [245, 44] on button "Configure Graph" at bounding box center [255, 41] width 60 height 15
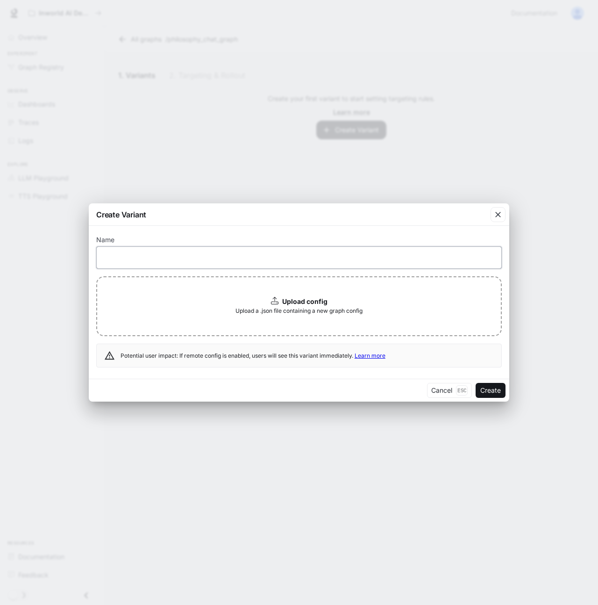
click at [154, 261] on input "text" at bounding box center [299, 257] width 405 height 9
paste input "**********"
type input "**********"
click at [195, 297] on div "Upload config Upload a .json file containing a new graph config" at bounding box center [299, 306] width 406 height 60
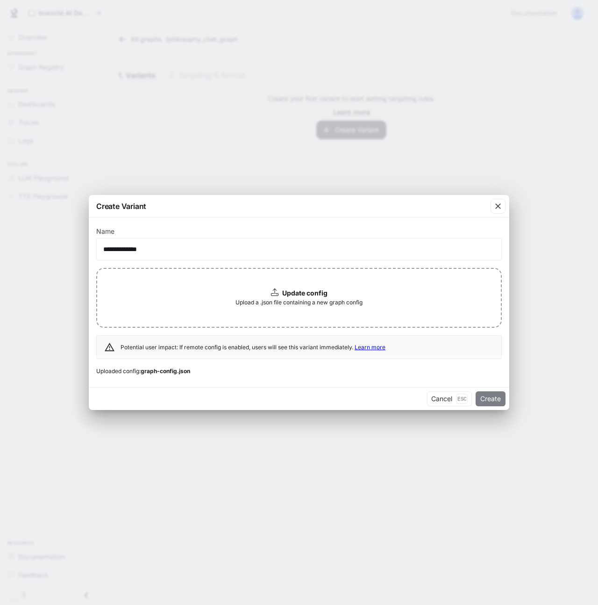
click at [489, 394] on button "Create" at bounding box center [491, 398] width 30 height 15
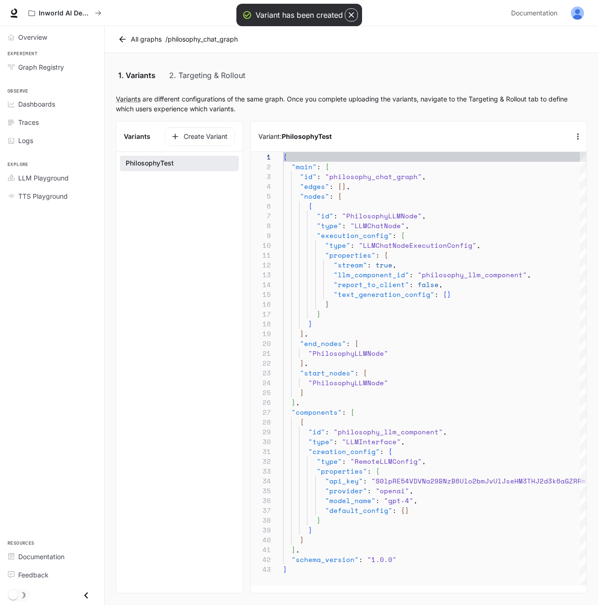
scroll to position [98, 0]
click at [160, 397] on section "Variants Create Variant PhilosophyTest" at bounding box center [179, 357] width 127 height 472
click at [384, 481] on div "{ "main" : { "id" : "philosophy_chat_graph" , "edges" : [ ] , "nodes" : [ { "id…" at bounding box center [606, 574] width 647 height 845
type textarea "**********"
click at [384, 481] on div "{ "main" : { "id" : "philosophy_chat_graph" , "edges" : [ ] , "nodes" : [ { "id…" at bounding box center [606, 574] width 647 height 845
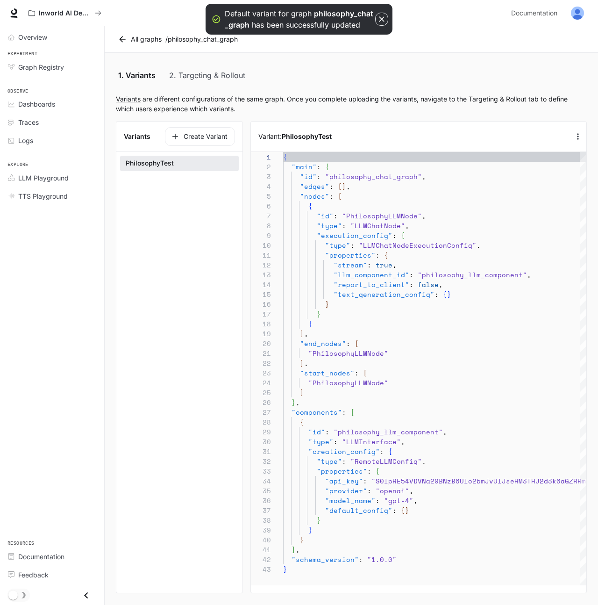
scroll to position [29, 608]
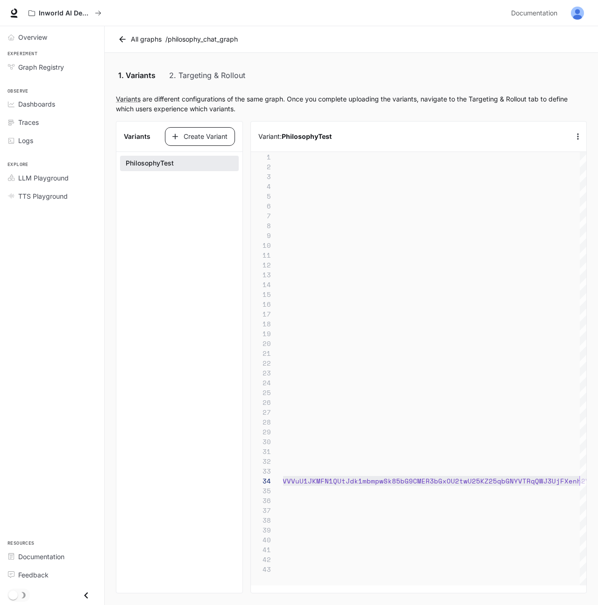
click at [186, 133] on button "Create Variant" at bounding box center [200, 136] width 70 height 19
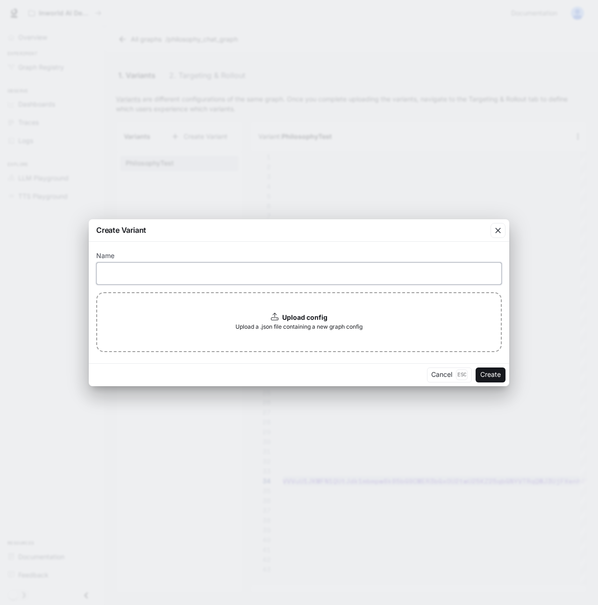
click at [133, 276] on input "text" at bounding box center [299, 272] width 405 height 9
paste input "********"
type input "********"
click at [313, 333] on div "Upload config Upload a .json file containing a new graph config" at bounding box center [299, 322] width 406 height 60
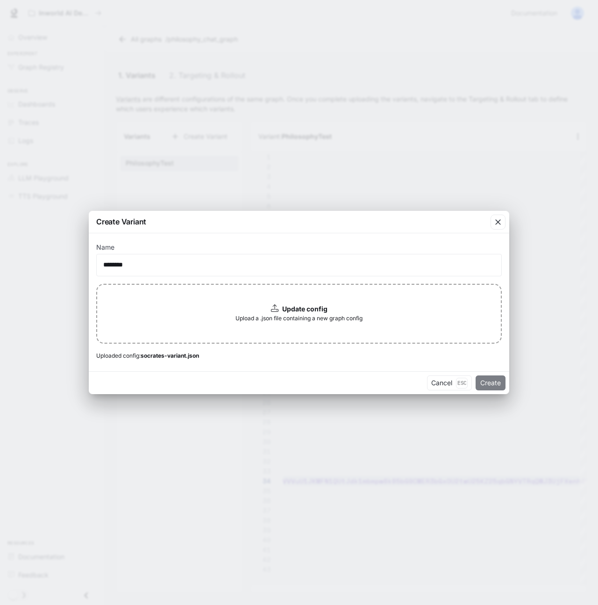
click at [482, 377] on button "Create" at bounding box center [491, 382] width 30 height 15
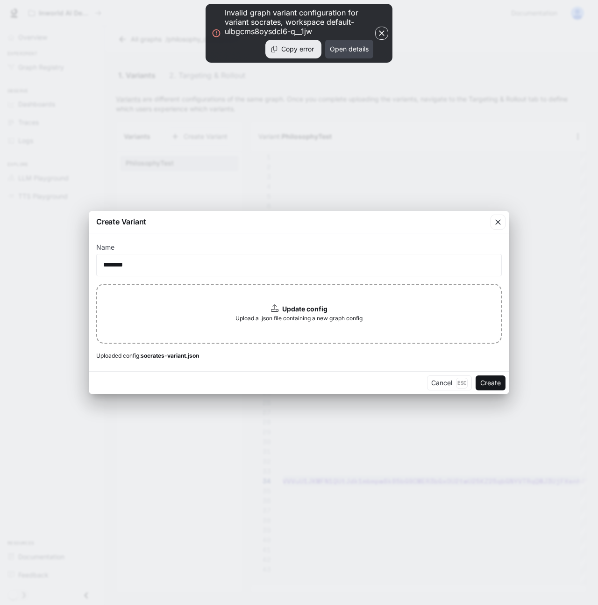
click at [349, 50] on button "Open details" at bounding box center [349, 49] width 48 height 19
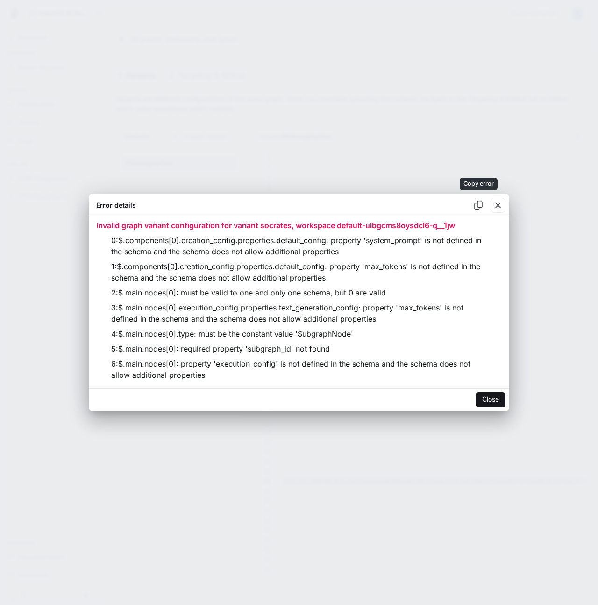
click at [475, 209] on icon "Copy error" at bounding box center [478, 204] width 9 height 9
click at [486, 403] on button "Close" at bounding box center [491, 399] width 30 height 15
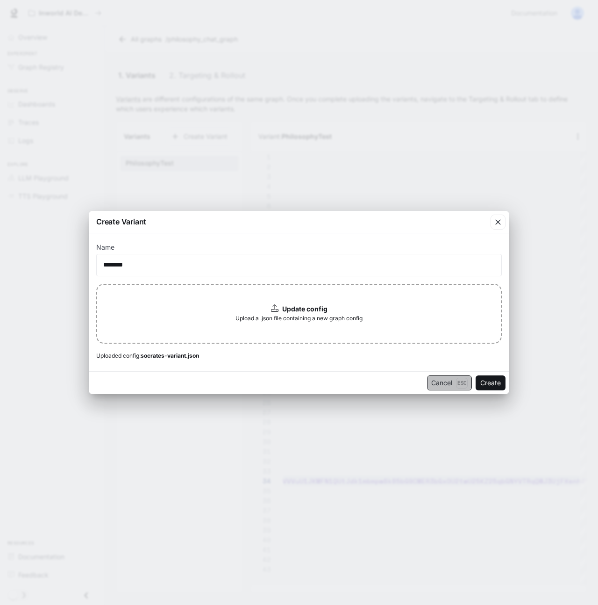
click at [440, 378] on button "Cancel Esc" at bounding box center [449, 382] width 45 height 15
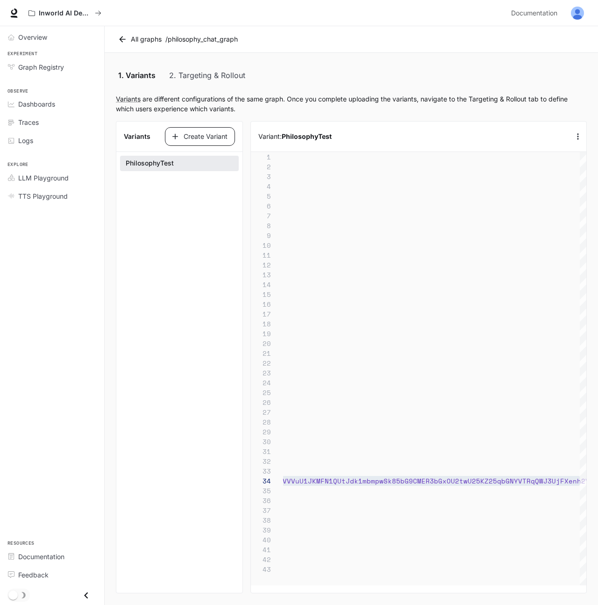
click at [191, 136] on button "Create Variant" at bounding box center [200, 136] width 70 height 19
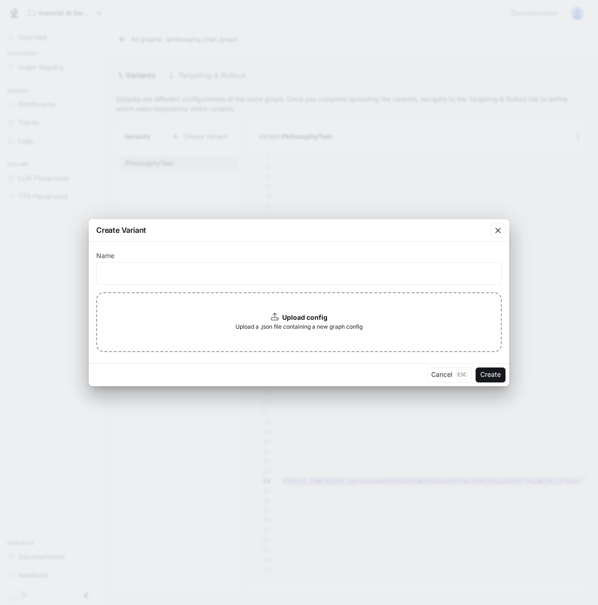
click at [177, 260] on label "Name" at bounding box center [299, 257] width 406 height 9
click at [179, 274] on input "text" at bounding box center [299, 272] width 405 height 9
paste input "********"
type input "********"
click at [264, 317] on div "Upload config Upload a .json file containing a new graph config" at bounding box center [299, 322] width 406 height 60
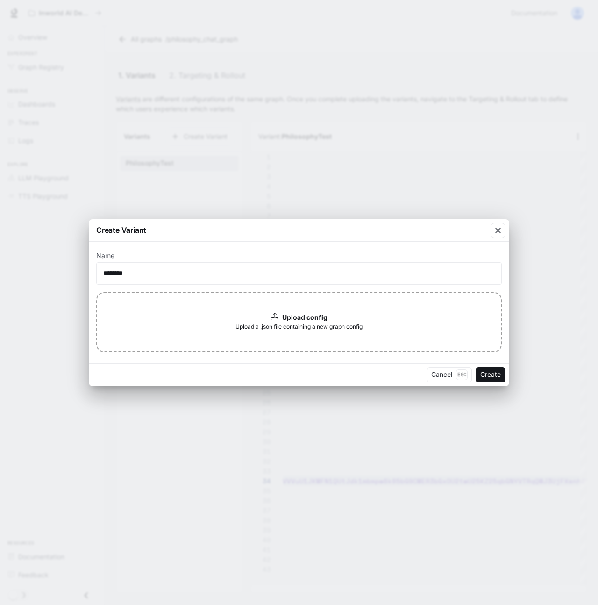
click at [319, 314] on b "Upload config" at bounding box center [304, 317] width 45 height 8
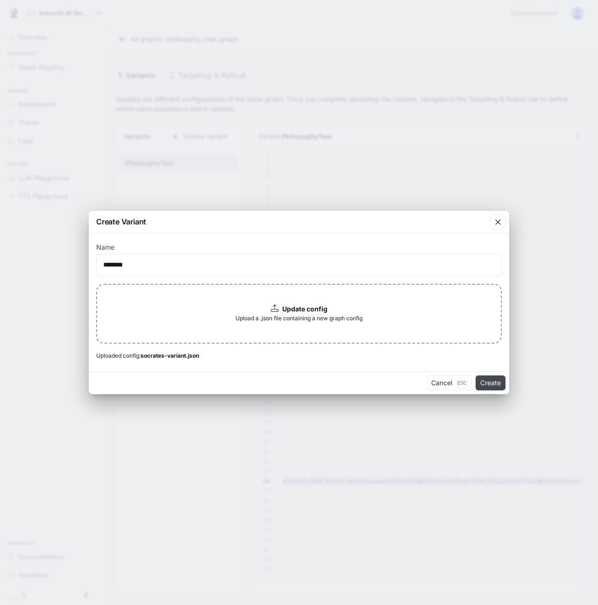
click at [489, 378] on button "Create" at bounding box center [491, 382] width 30 height 15
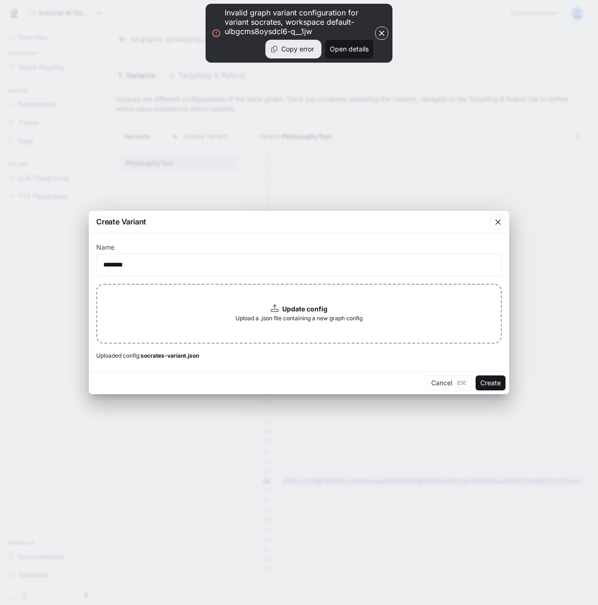
click at [286, 46] on button "Copy error" at bounding box center [293, 49] width 56 height 19
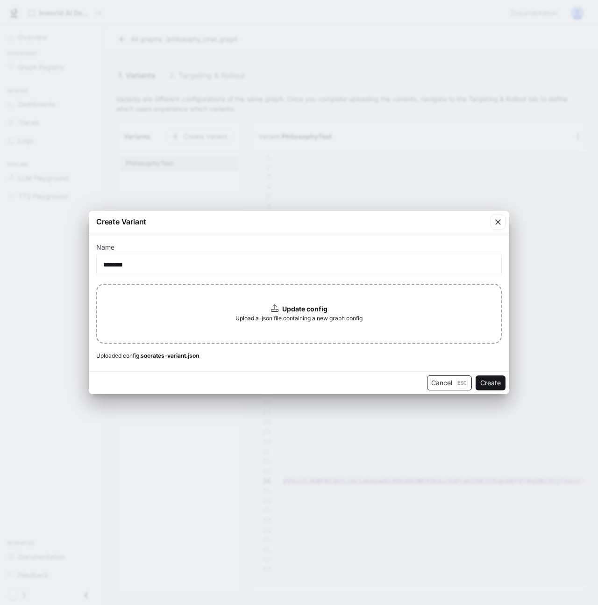
click at [444, 383] on button "Cancel Esc" at bounding box center [449, 382] width 45 height 15
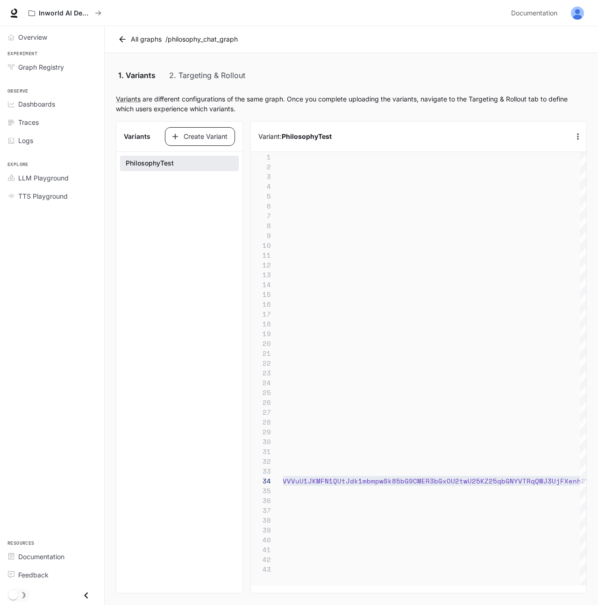
click at [184, 140] on button "Create Variant" at bounding box center [200, 136] width 70 height 19
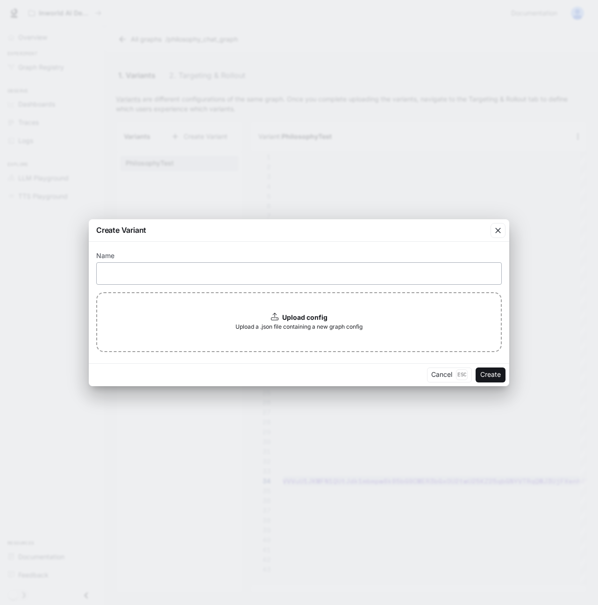
click at [164, 267] on div "​" at bounding box center [299, 273] width 406 height 22
paste input "********"
type input "********"
click at [217, 309] on div "Upload config Upload a .json file containing a new graph config" at bounding box center [299, 322] width 406 height 60
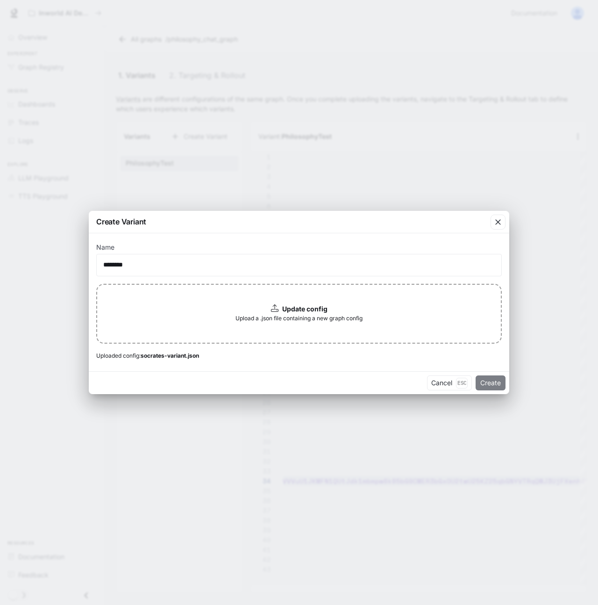
click at [482, 383] on button "Create" at bounding box center [491, 382] width 30 height 15
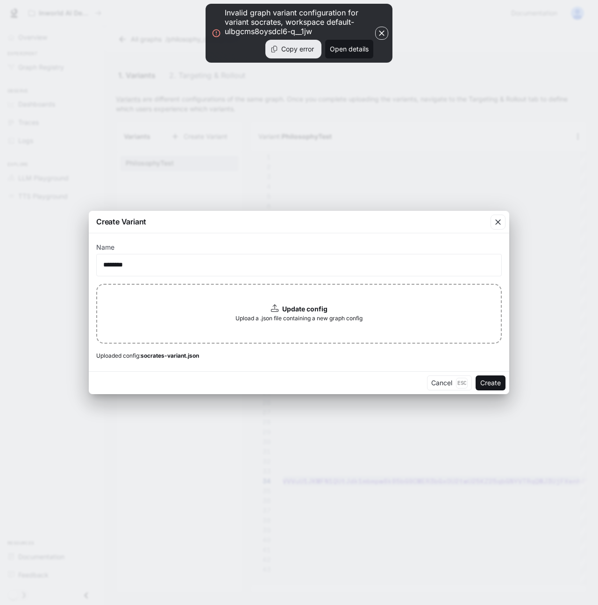
click at [296, 46] on button "Copy error" at bounding box center [293, 49] width 56 height 19
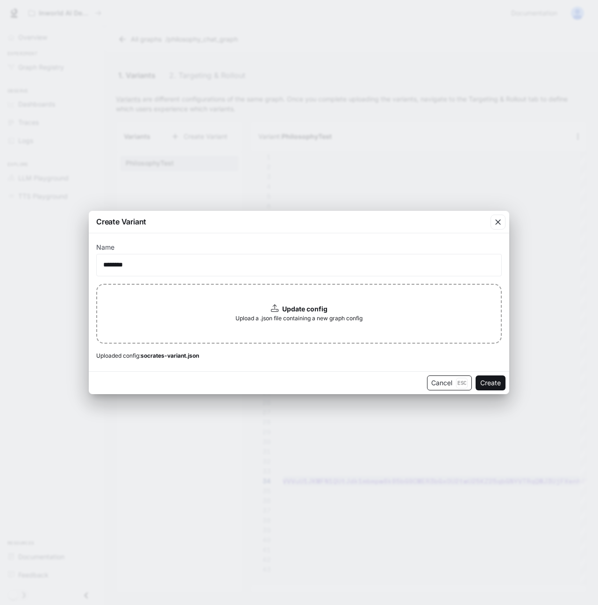
click at [442, 382] on button "Cancel Esc" at bounding box center [449, 382] width 45 height 15
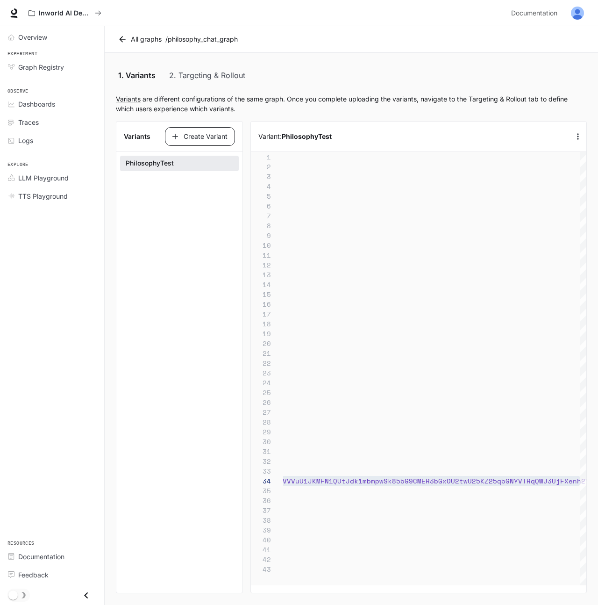
click at [202, 137] on button "Create Variant" at bounding box center [200, 136] width 70 height 19
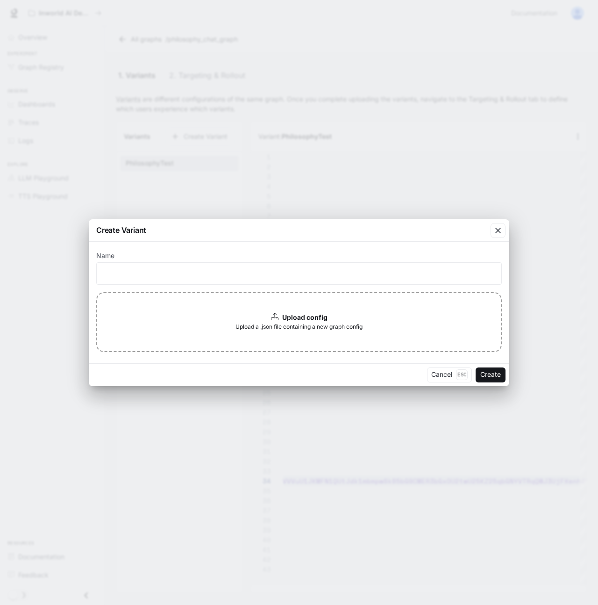
click at [244, 258] on label "Name" at bounding box center [299, 257] width 406 height 9
click at [223, 276] on input "text" at bounding box center [299, 272] width 405 height 9
paste input "**********"
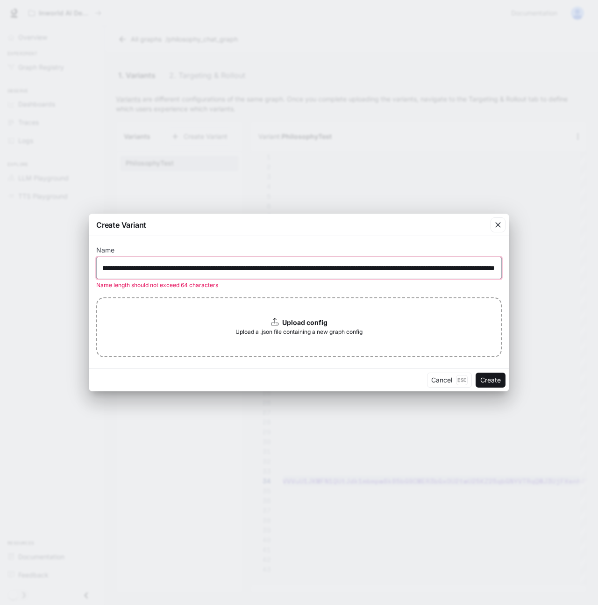
type input "**********"
click at [223, 276] on div "**********" at bounding box center [299, 267] width 406 height 22
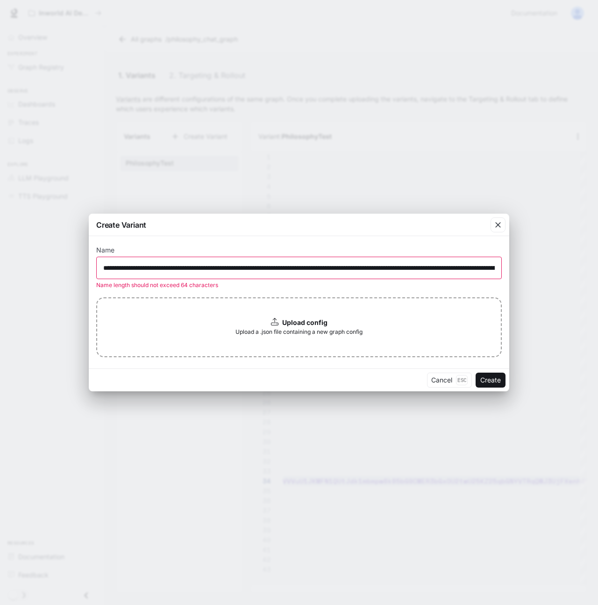
click at [223, 276] on div "**********" at bounding box center [299, 267] width 406 height 22
click at [226, 265] on input "**********" at bounding box center [299, 267] width 405 height 9
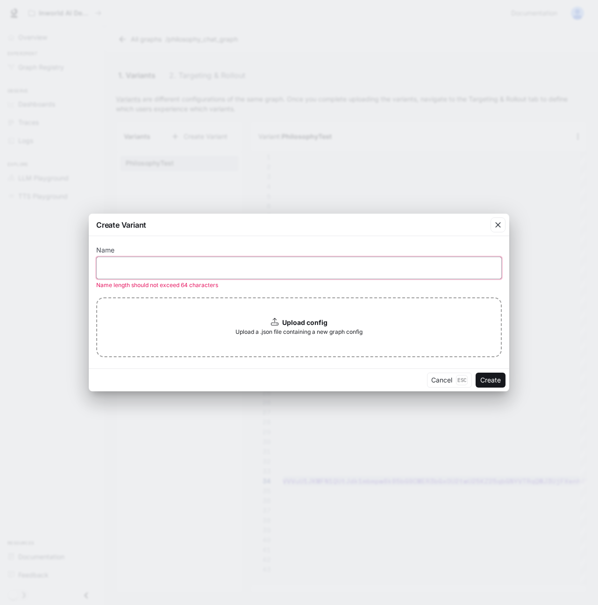
scroll to position [0, 0]
paste input "********"
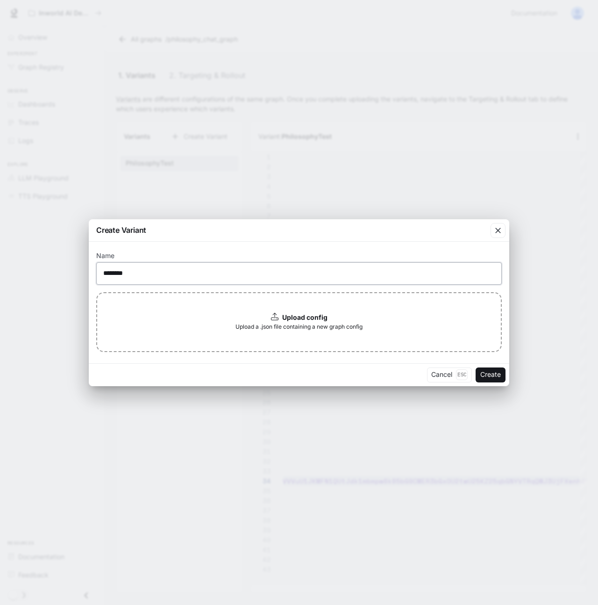
type input "********"
click at [319, 308] on div "Upload config Upload a .json file containing a new graph config" at bounding box center [299, 322] width 406 height 60
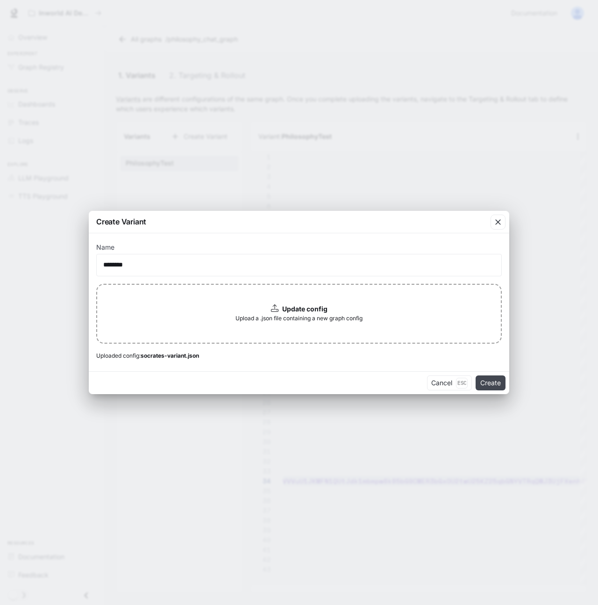
click at [486, 381] on button "Create" at bounding box center [491, 382] width 30 height 15
type textarea "**********"
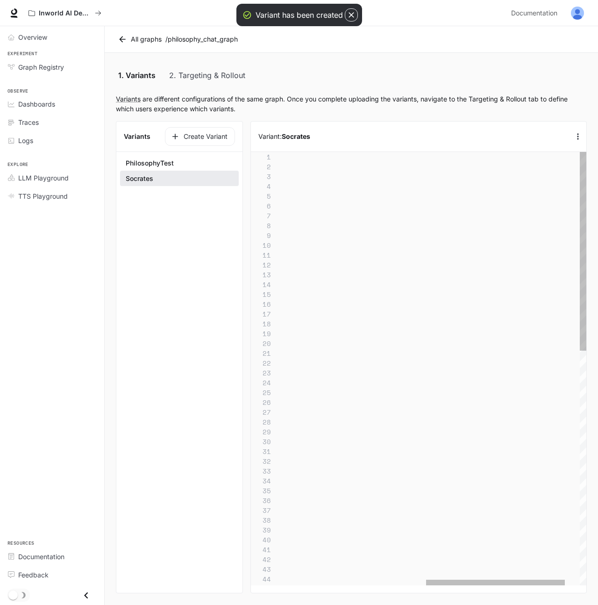
scroll to position [29, 171]
click at [167, 219] on section "Variants Create Variant PhilosophyTest Socrates" at bounding box center [179, 357] width 127 height 472
click at [193, 143] on button "Create Variant" at bounding box center [200, 136] width 70 height 19
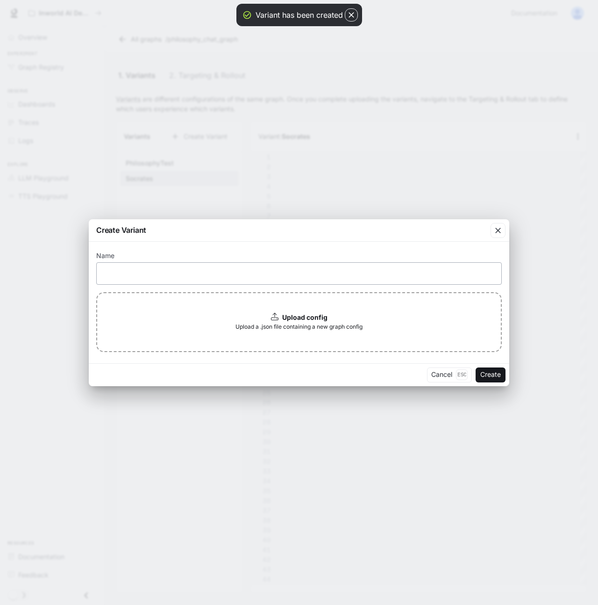
click at [208, 283] on div "​" at bounding box center [299, 273] width 406 height 22
paste input "*********"
type input "*********"
click at [282, 310] on div "Upload config Upload a .json file containing a new graph config" at bounding box center [299, 322] width 406 height 60
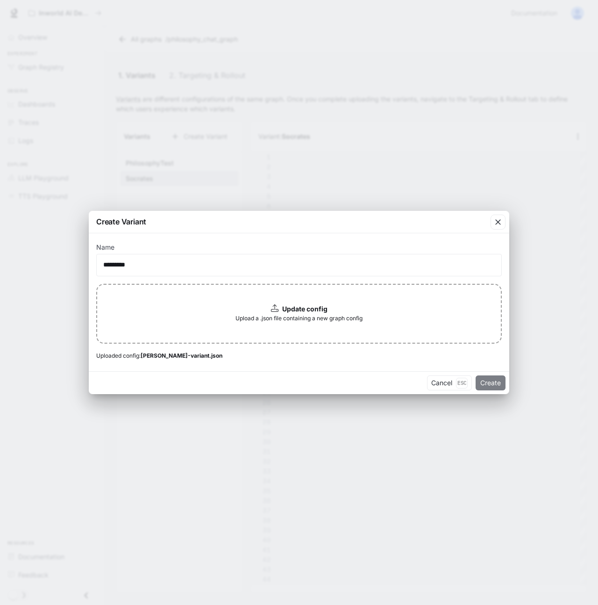
click at [479, 381] on button "Create" at bounding box center [491, 382] width 30 height 15
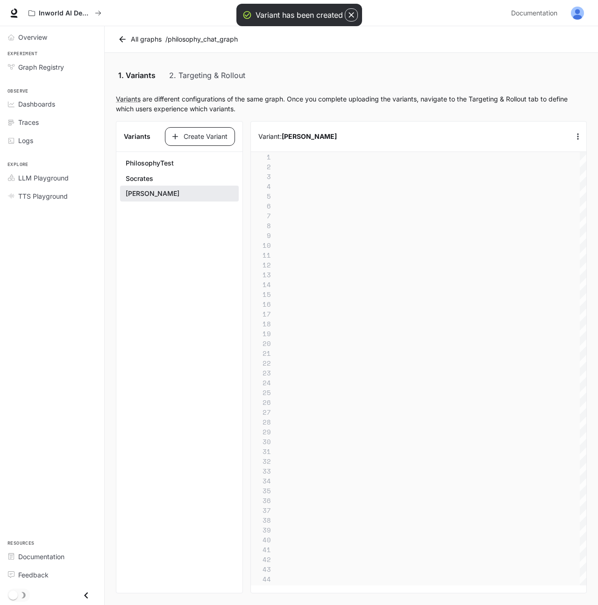
click at [200, 138] on button "Create Variant" at bounding box center [200, 136] width 70 height 19
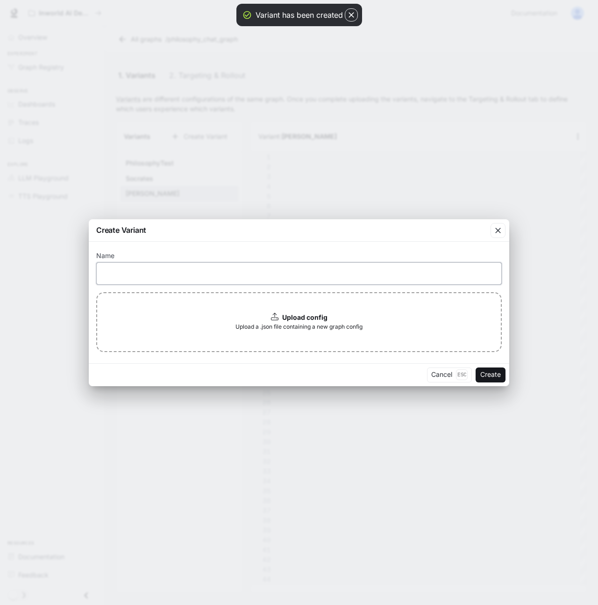
click at [217, 275] on input "text" at bounding box center [299, 272] width 405 height 9
paste input "*********"
type input "*********"
click at [305, 322] on span "Upload a .json file containing a new graph config" at bounding box center [298, 326] width 127 height 9
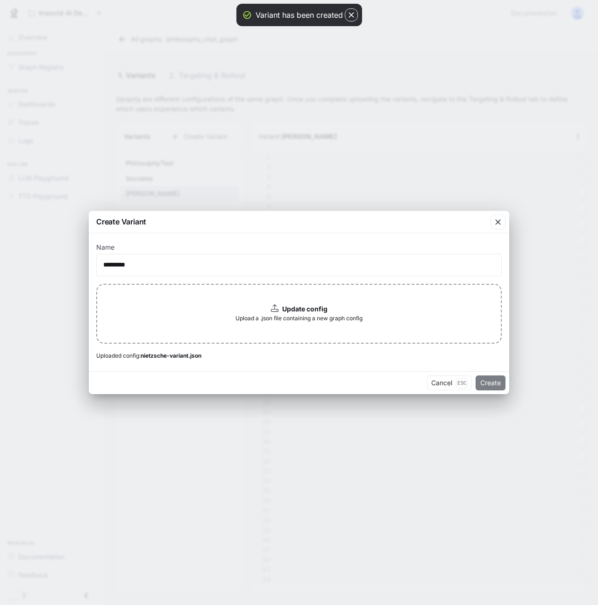
click at [489, 379] on button "Create" at bounding box center [491, 382] width 30 height 15
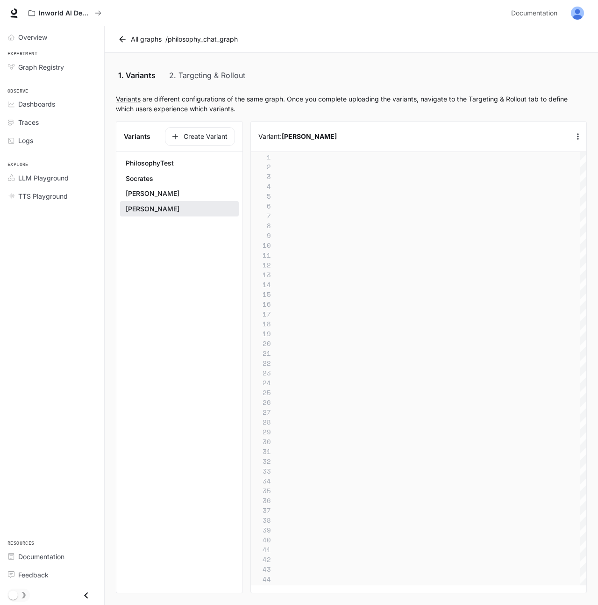
click at [165, 230] on section "Variants Create Variant PhilosophyTest [PERSON_NAME] [PERSON_NAME]" at bounding box center [179, 357] width 127 height 472
click at [199, 95] on p "Variants are different configurations of the same graph. Once you complete uplo…" at bounding box center [351, 104] width 471 height 20
click at [121, 35] on icon at bounding box center [122, 39] width 9 height 9
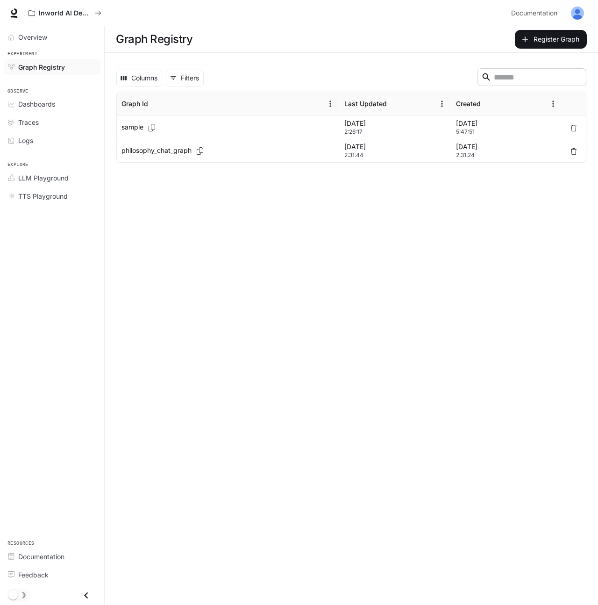
click at [201, 154] on icon "Copy Graph Id" at bounding box center [199, 150] width 9 height 7
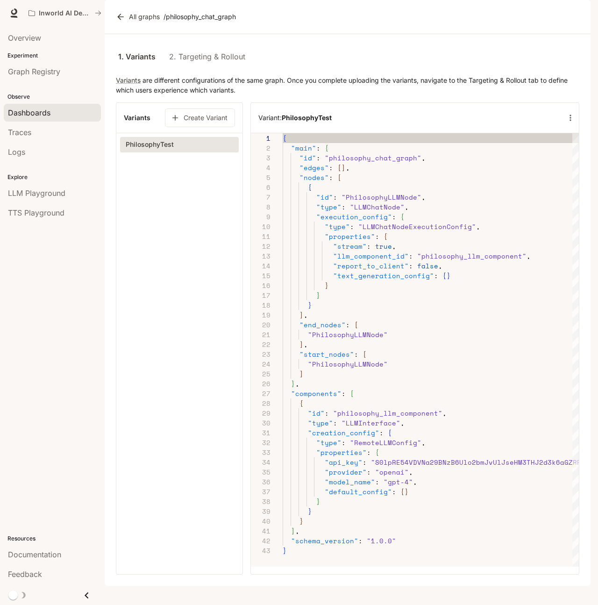
click at [40, 106] on link "Dashboards" at bounding box center [52, 113] width 97 height 18
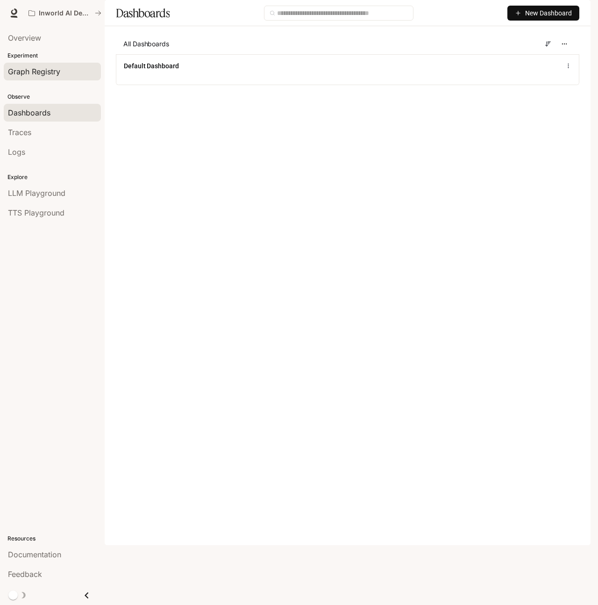
click at [13, 68] on span "Graph Registry" at bounding box center [34, 71] width 52 height 11
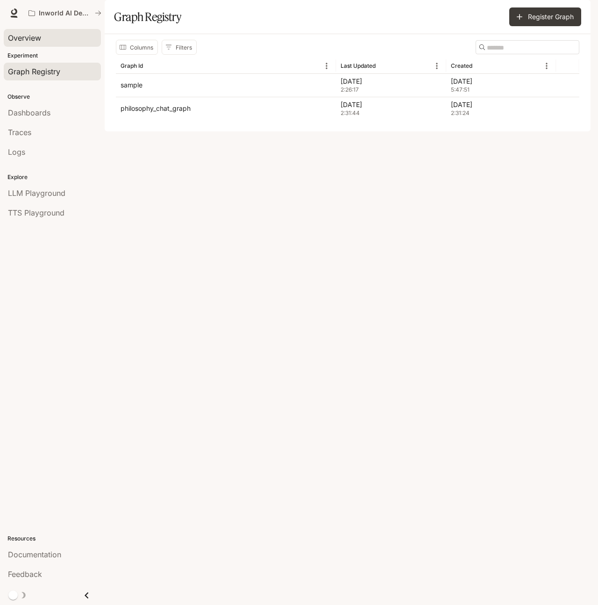
click at [22, 36] on span "Overview" at bounding box center [24, 37] width 33 height 11
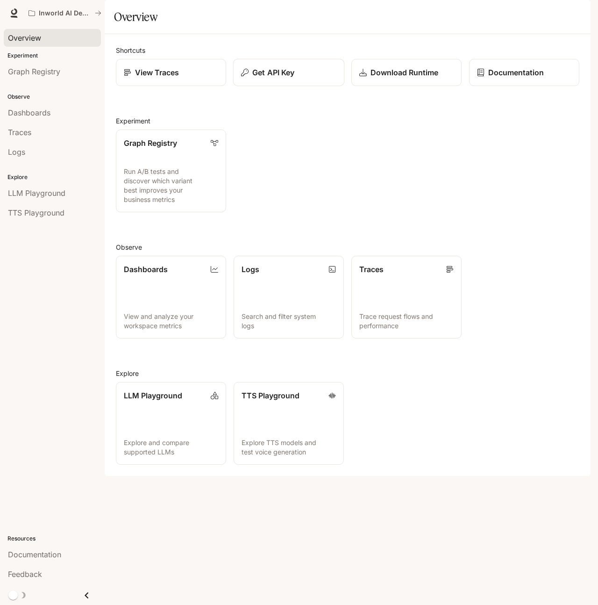
click at [278, 78] on p "Get API Key" at bounding box center [273, 72] width 42 height 11
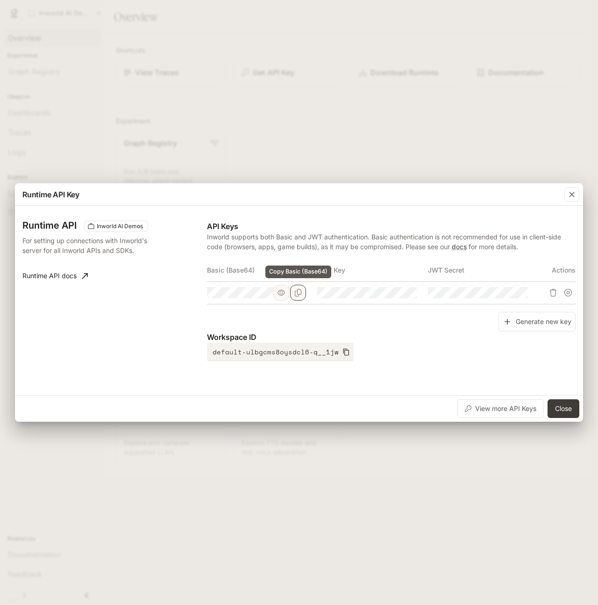
click at [302, 291] on button "Copy Basic (Base64)" at bounding box center [298, 293] width 16 height 16
click at [413, 290] on button "Copy Key" at bounding box center [409, 293] width 16 height 16
click at [524, 294] on button "Copy Secret" at bounding box center [520, 293] width 16 height 16
click at [564, 411] on button "Close" at bounding box center [564, 408] width 32 height 19
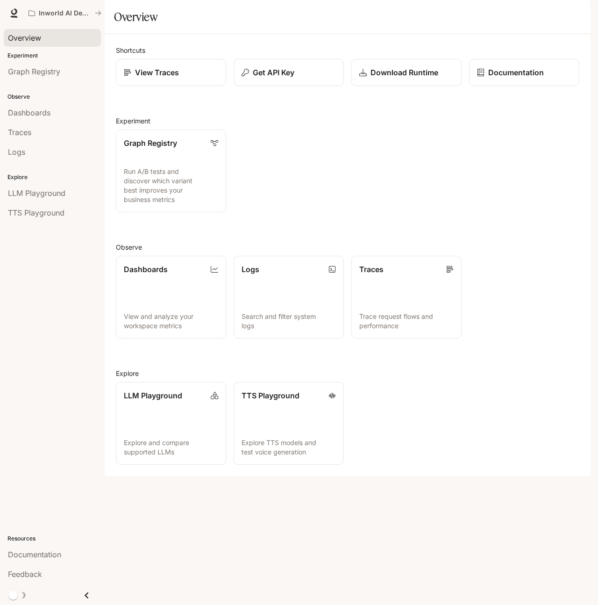
click at [564, 411] on button "Close" at bounding box center [564, 408] width 32 height 19
